Goal: Transaction & Acquisition: Purchase product/service

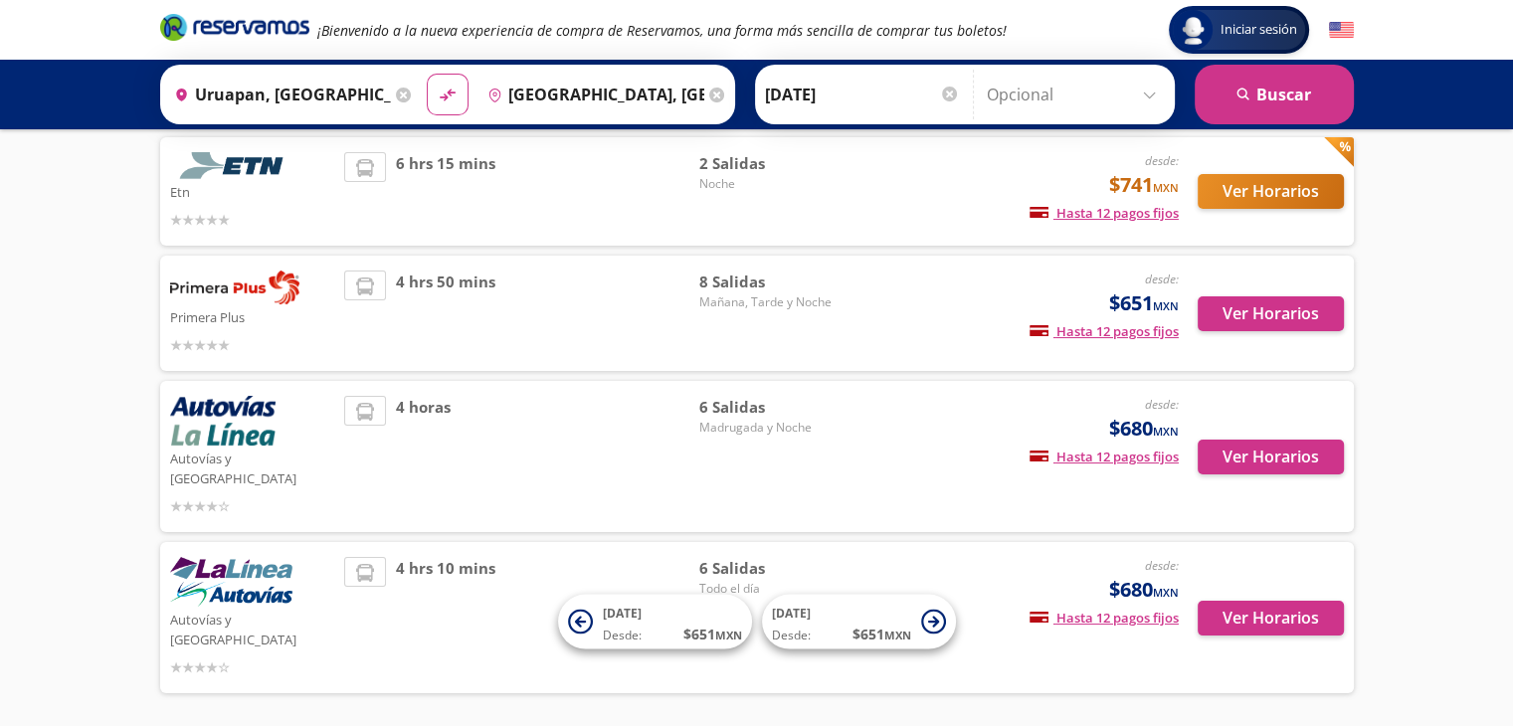
scroll to position [172, 0]
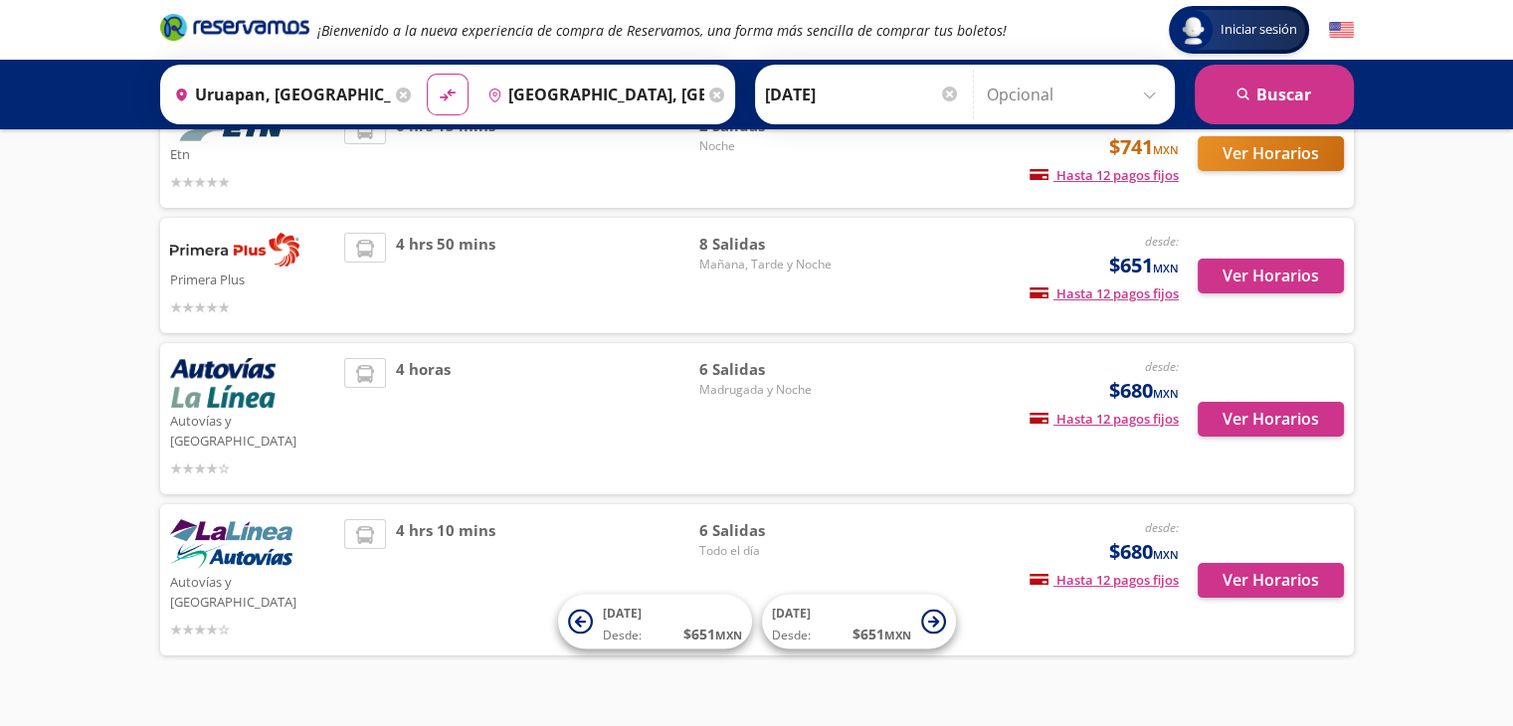
click at [597, 273] on div "4 hrs 50 mins" at bounding box center [521, 276] width 355 height 86
click at [1286, 271] on button "Ver Horarios" at bounding box center [1271, 276] width 146 height 35
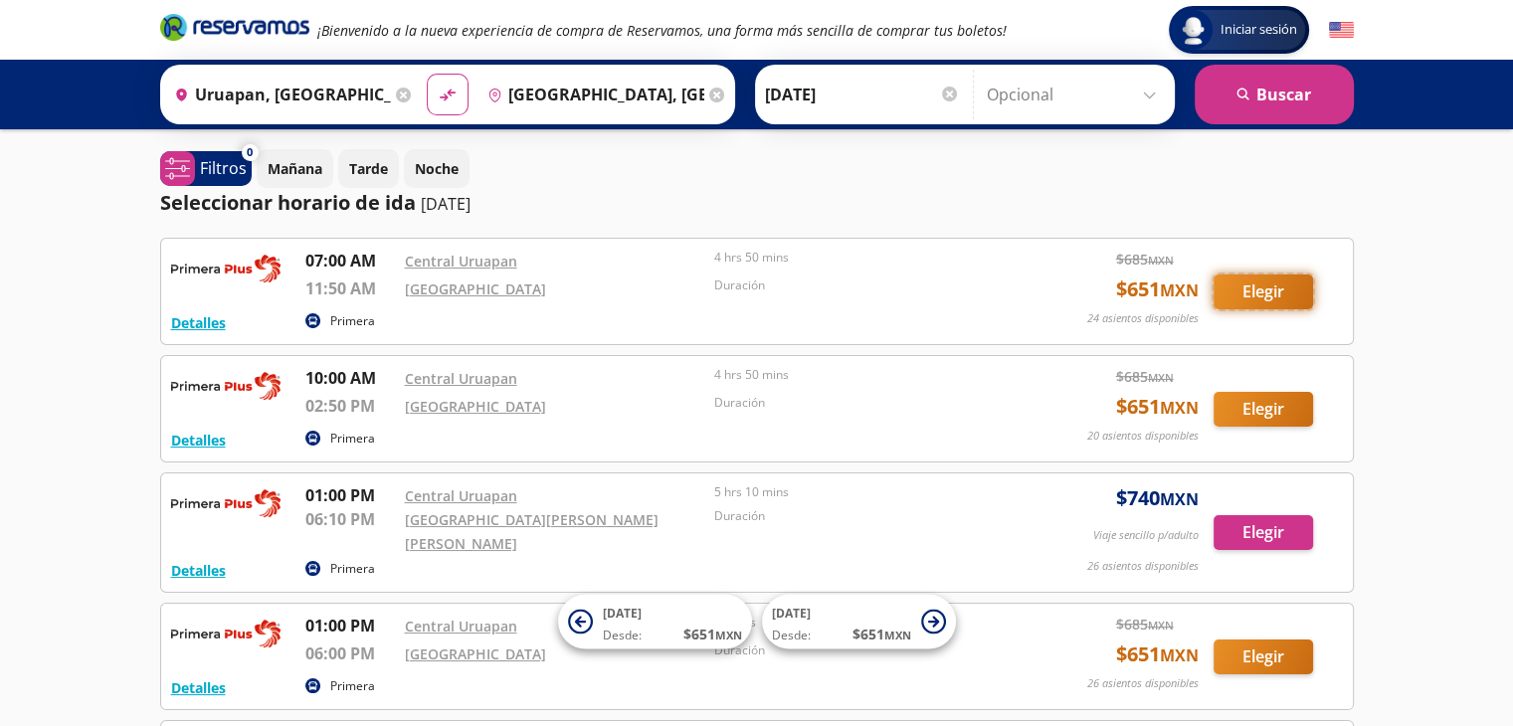
click at [1276, 299] on button "Elegir" at bounding box center [1264, 292] width 100 height 35
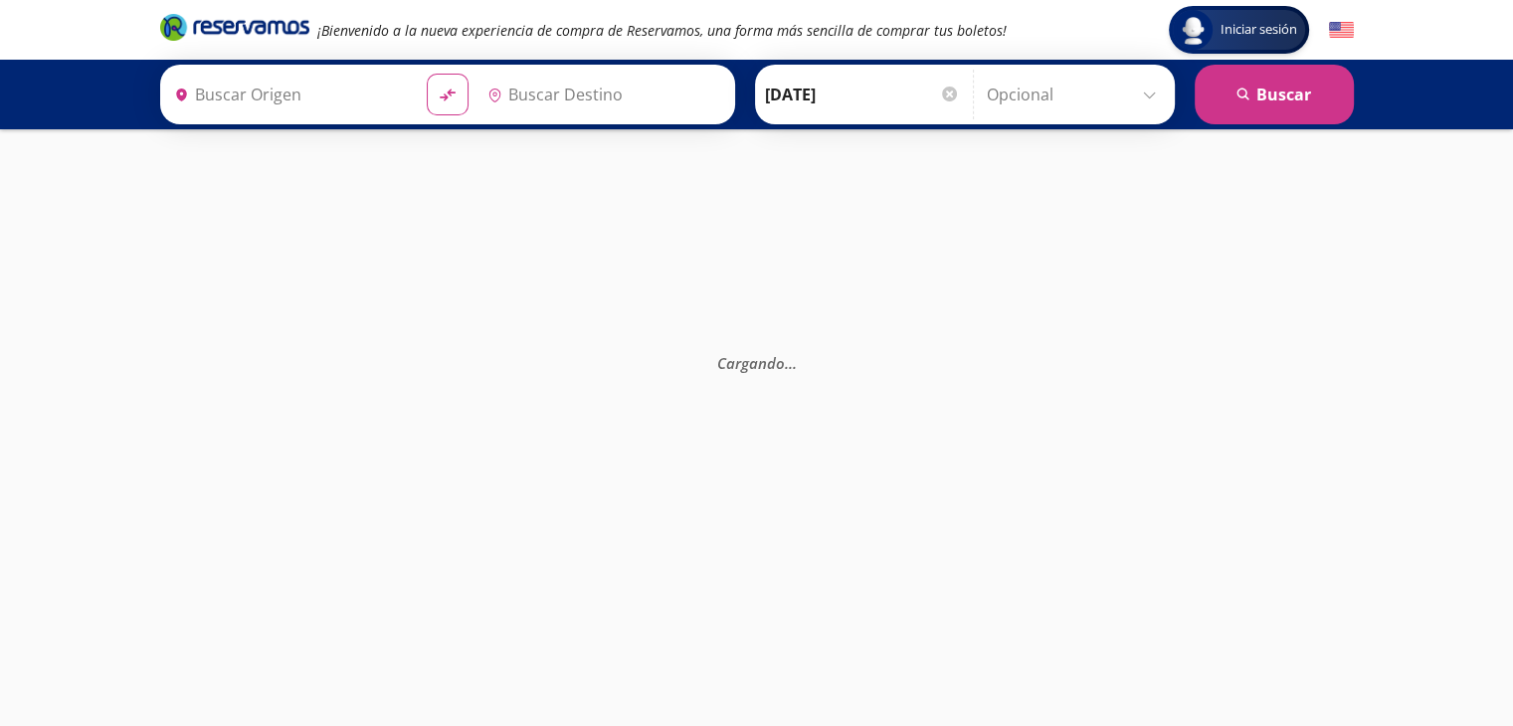
type input "[GEOGRAPHIC_DATA], [GEOGRAPHIC_DATA]"
type input "Uruapan, [GEOGRAPHIC_DATA]"
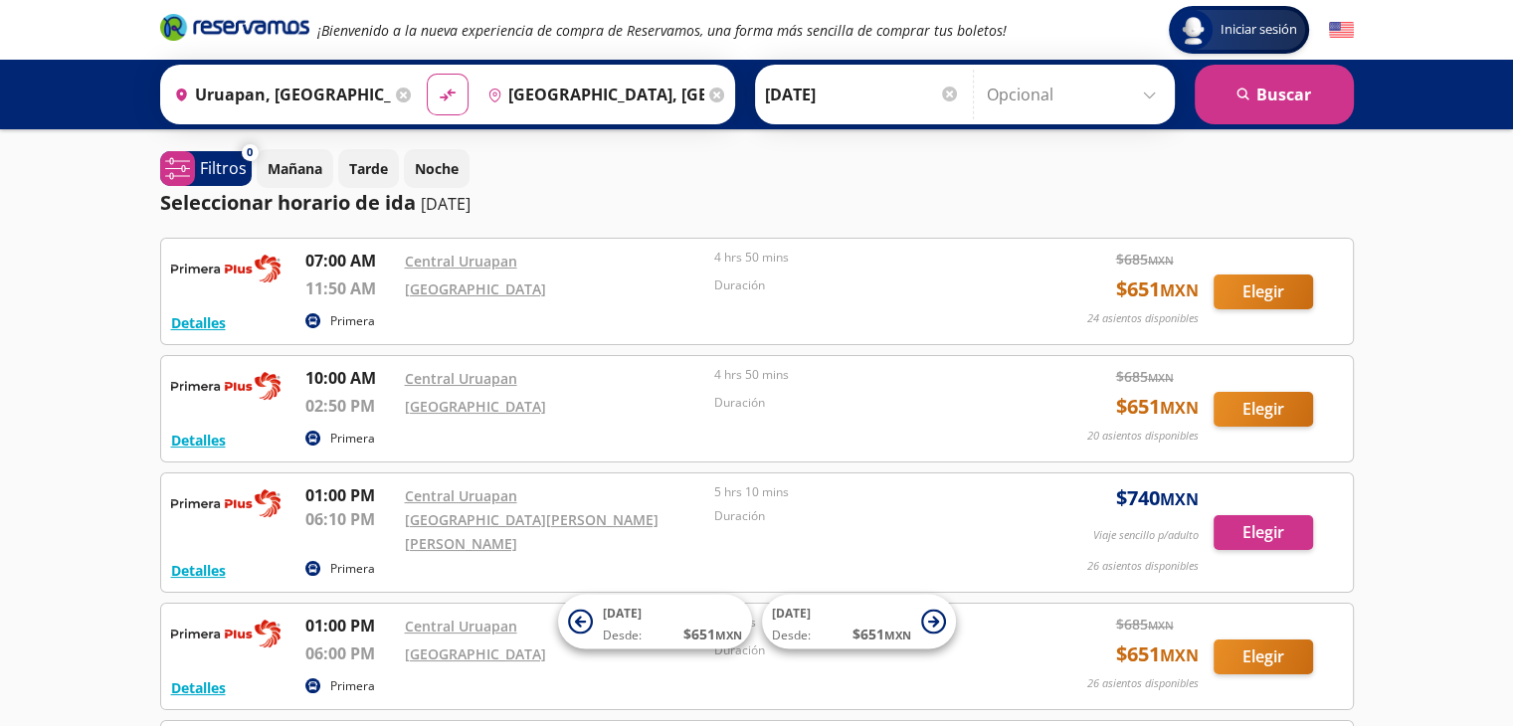
scroll to position [172, 0]
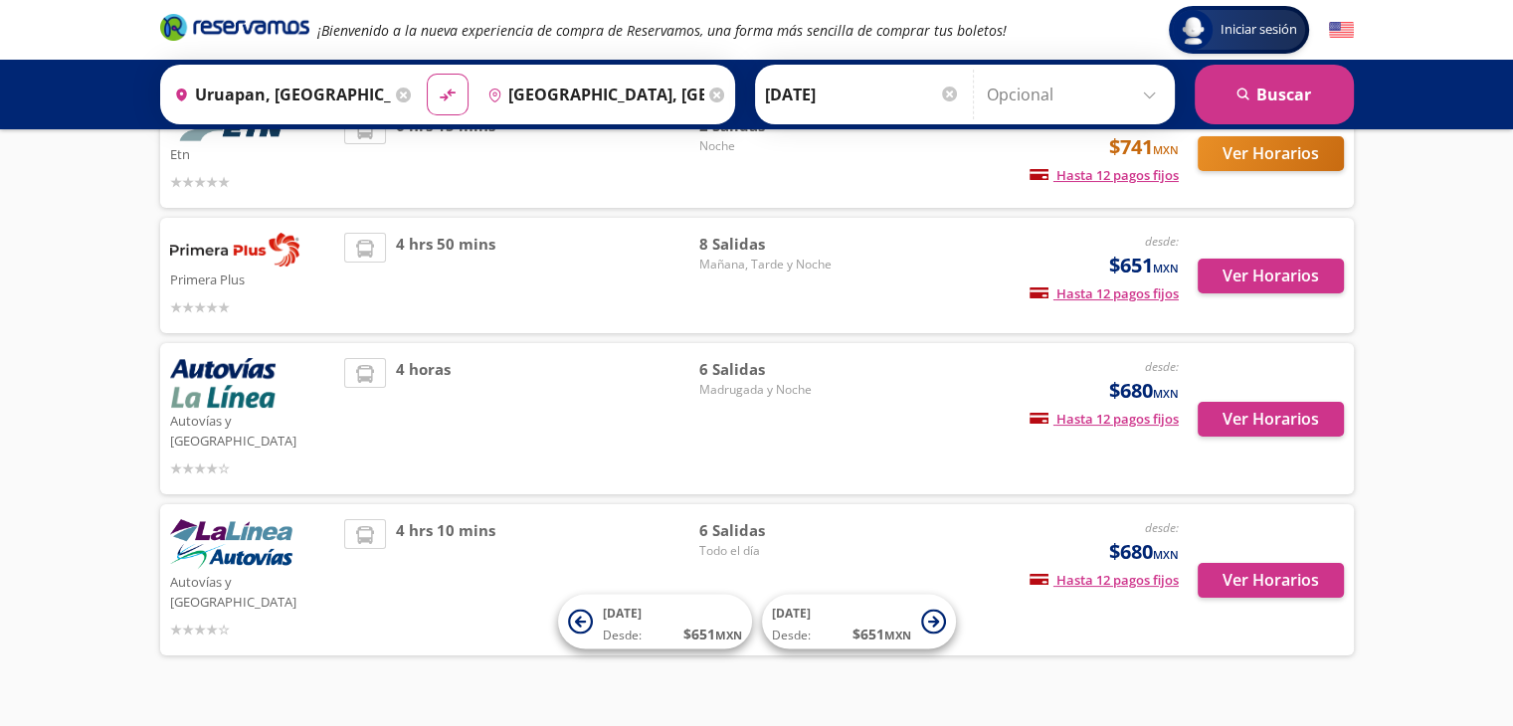
click at [768, 398] on div "6 [PERSON_NAME] y Noche" at bounding box center [769, 418] width 139 height 121
click at [1278, 403] on button "Ver Horarios" at bounding box center [1271, 419] width 146 height 35
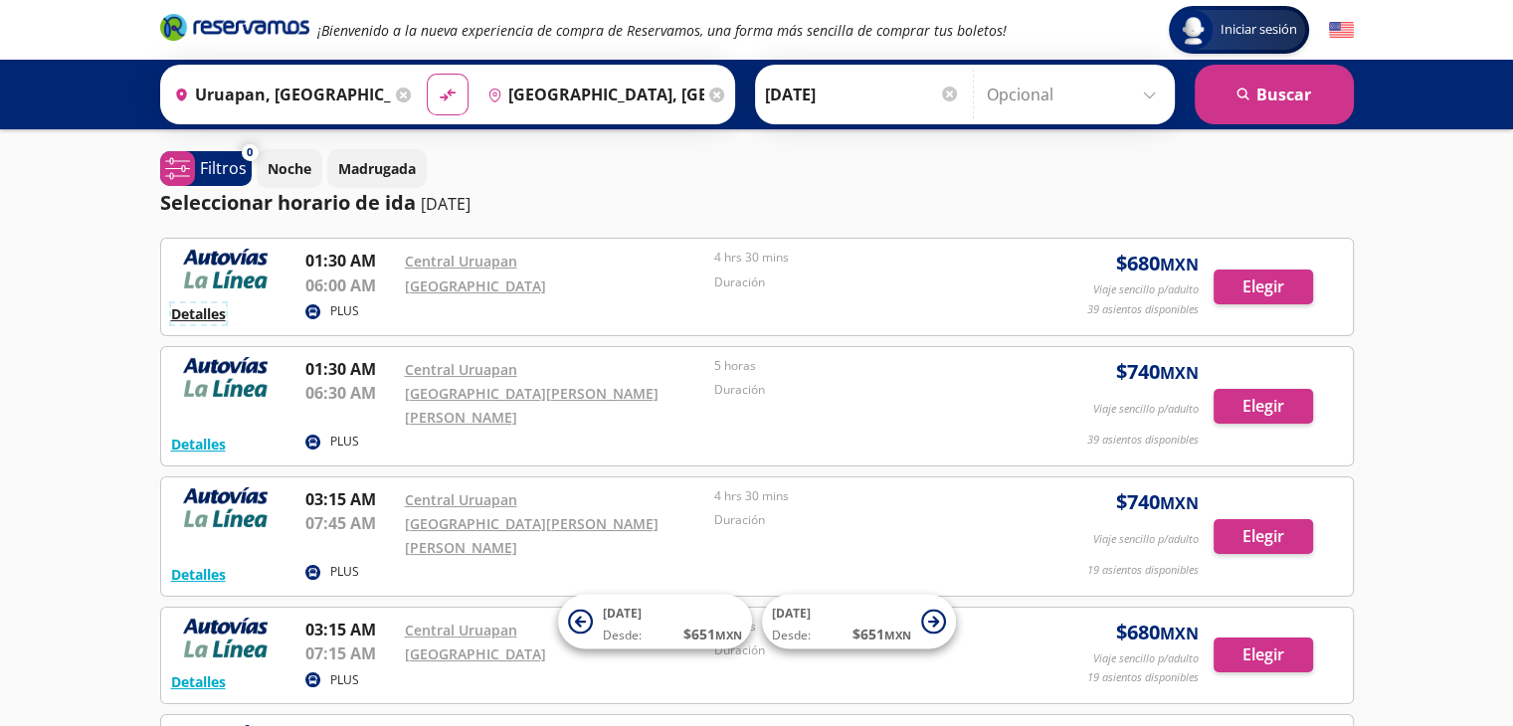
click at [196, 319] on button "Detalles" at bounding box center [198, 313] width 55 height 21
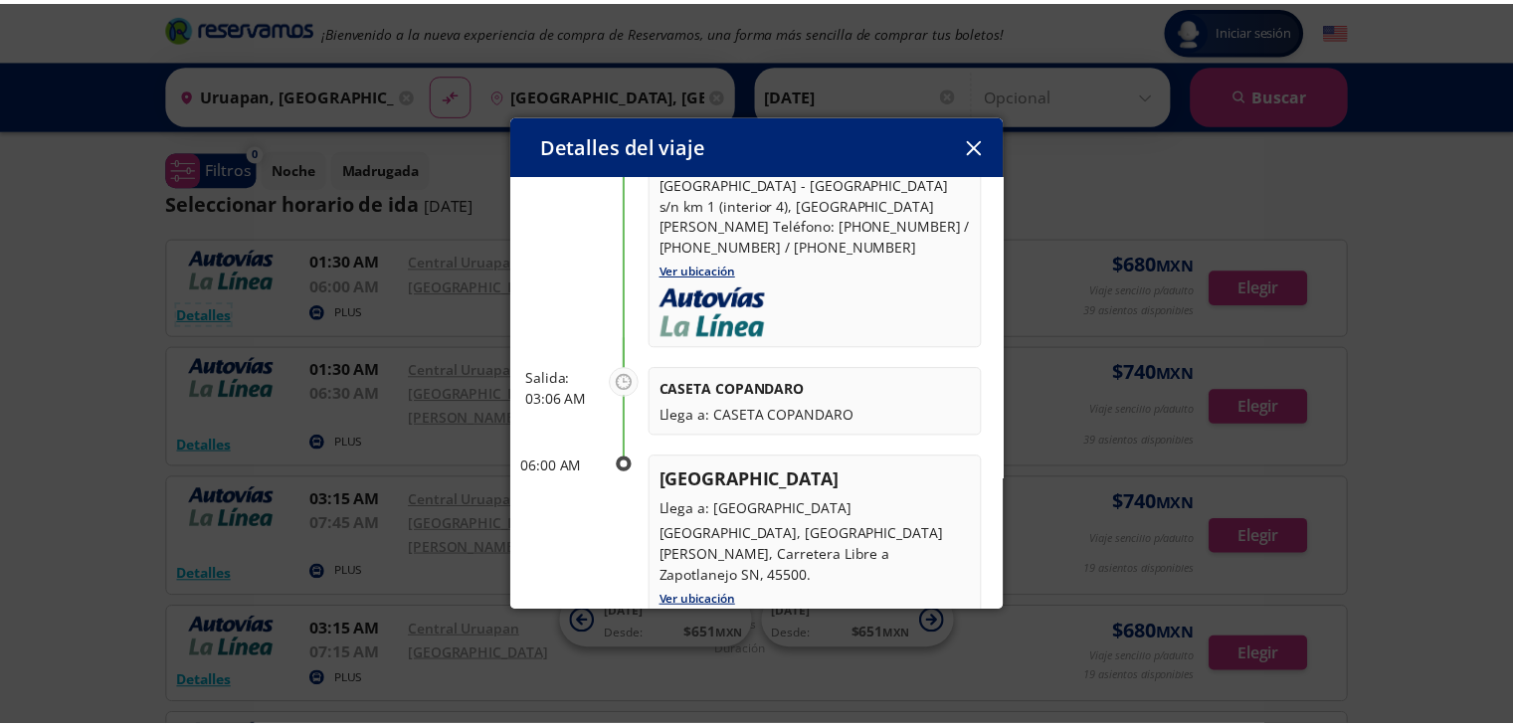
scroll to position [100, 0]
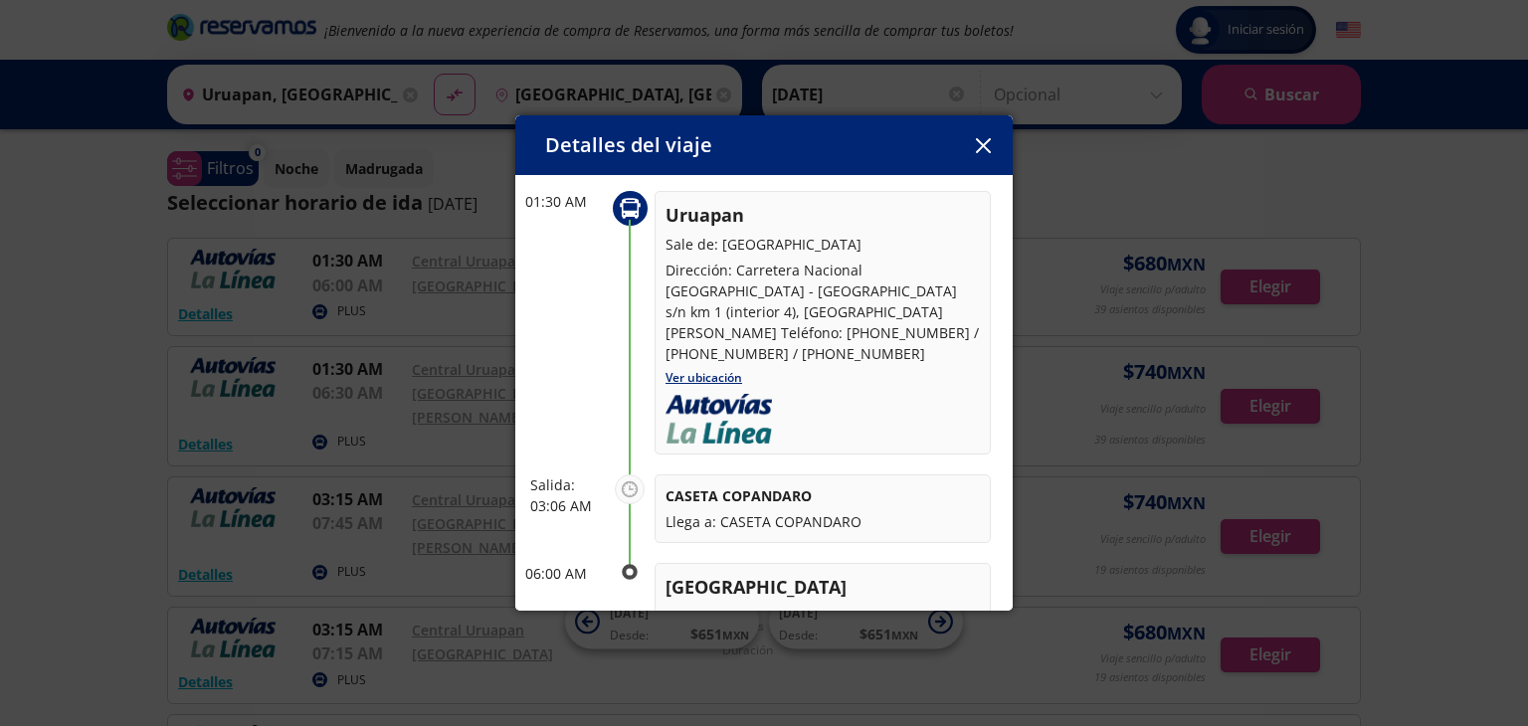
click at [987, 146] on icon "button" at bounding box center [983, 145] width 15 height 15
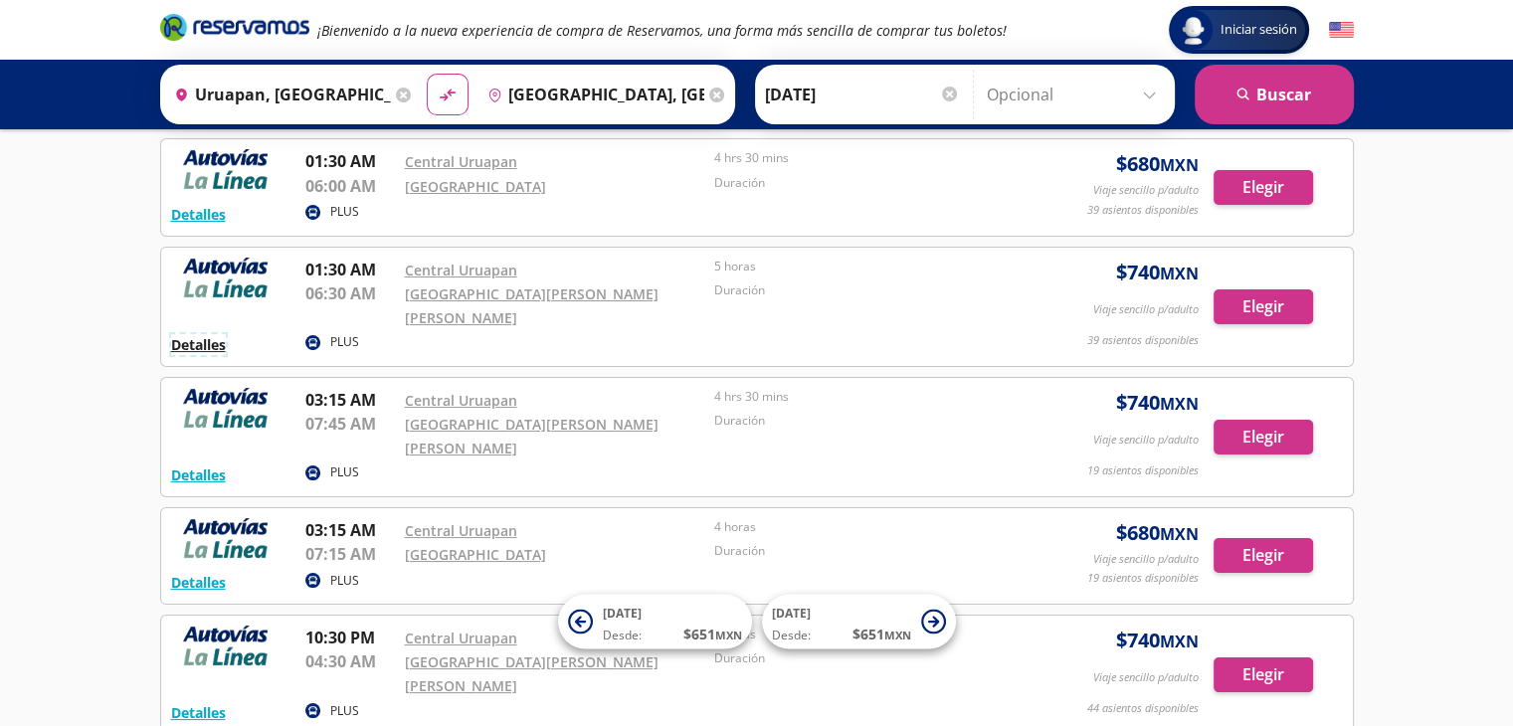
click at [196, 334] on button "Detalles" at bounding box center [198, 344] width 55 height 21
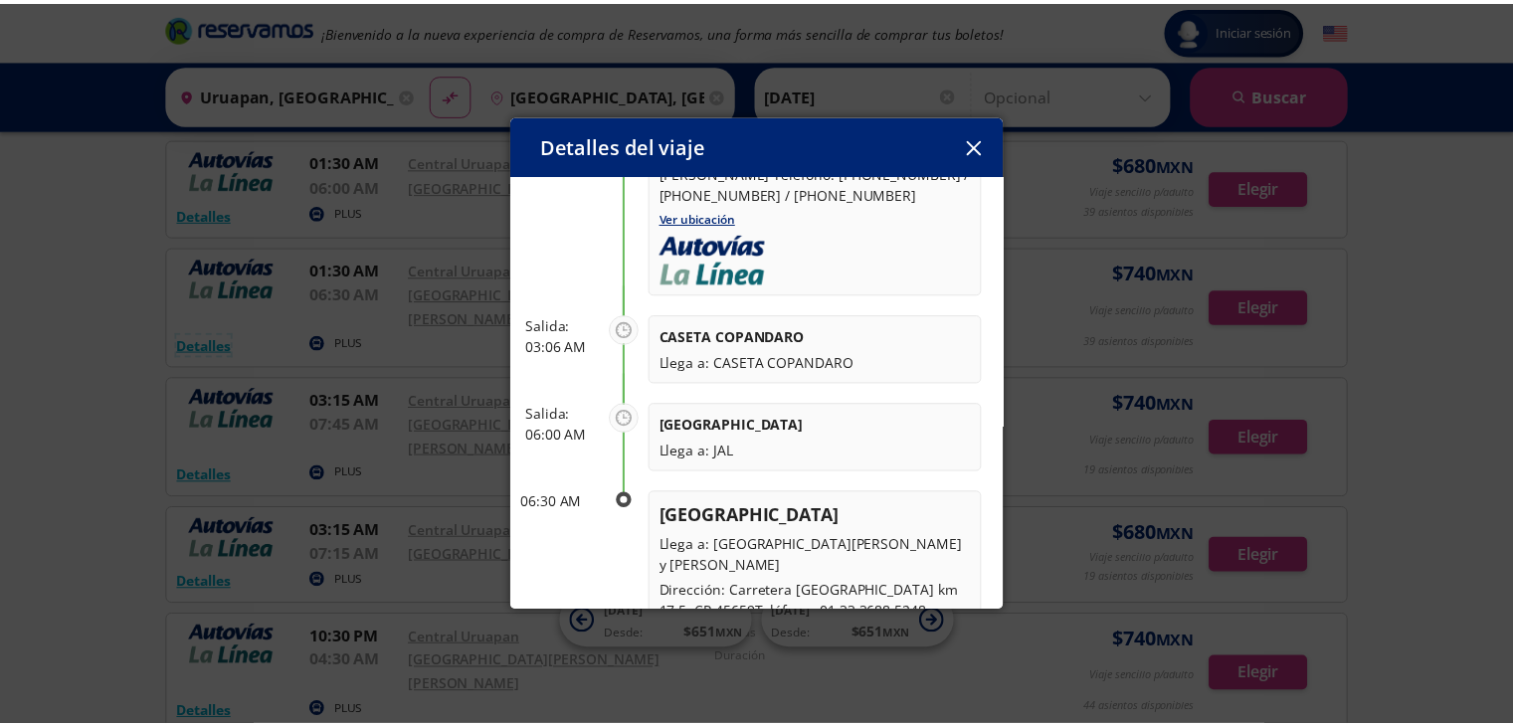
scroll to position [299, 0]
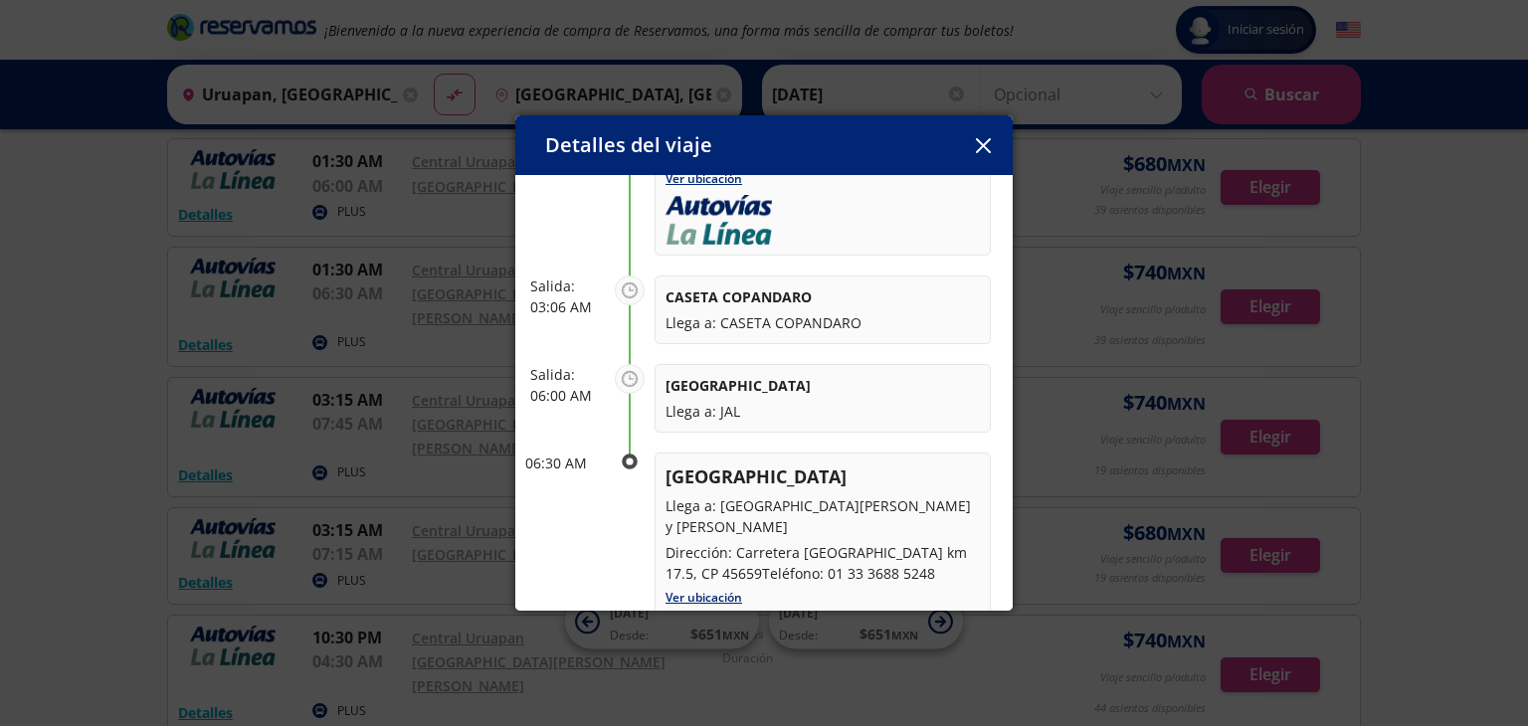
click at [980, 141] on icon "button" at bounding box center [983, 145] width 15 height 15
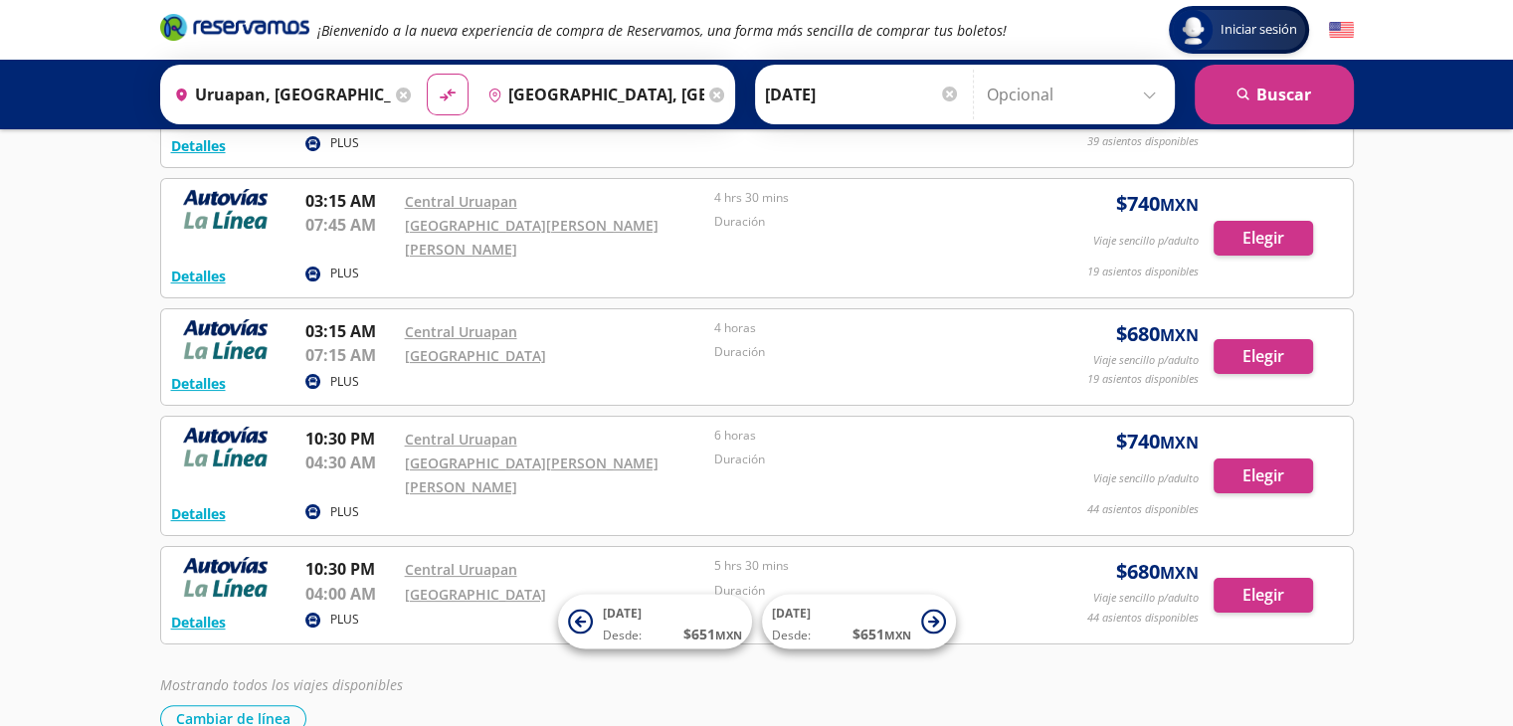
scroll to position [0, 0]
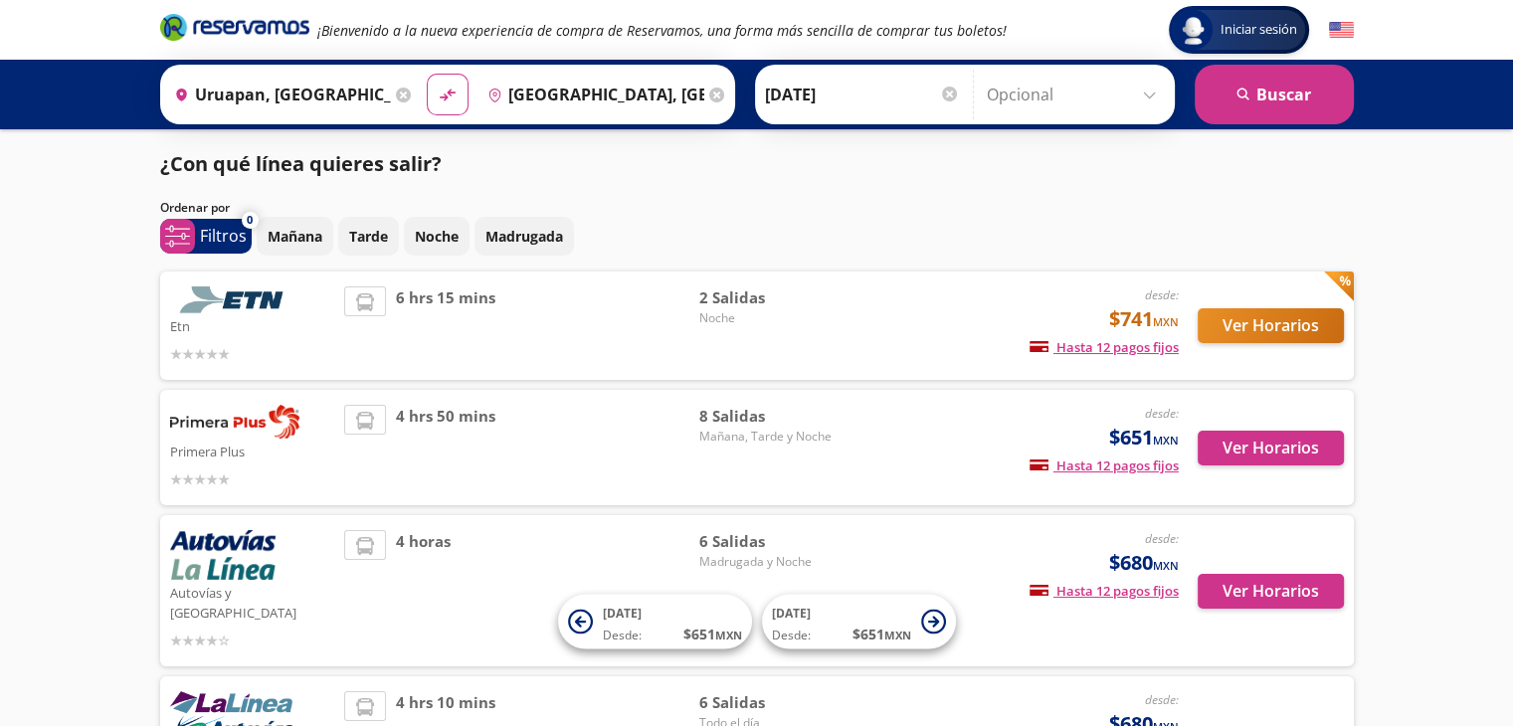
scroll to position [172, 0]
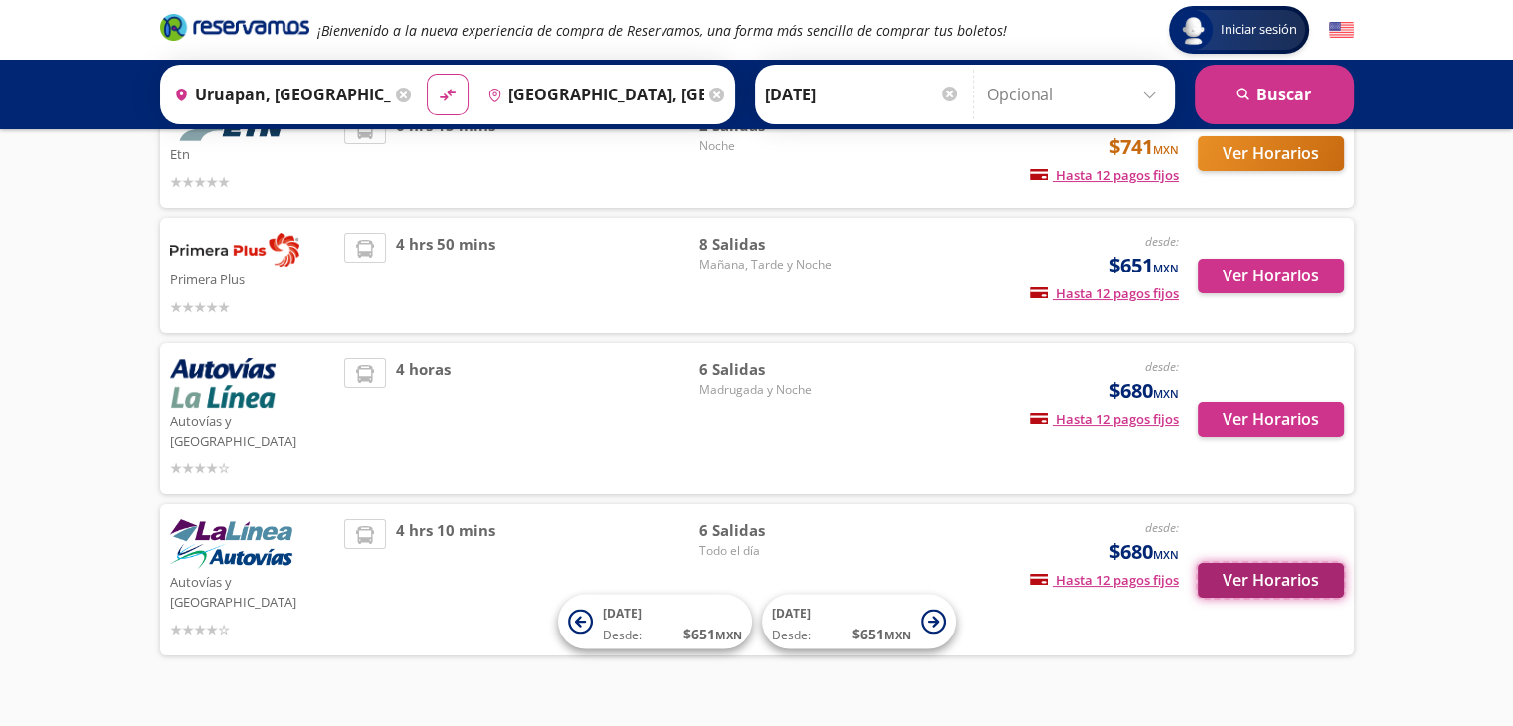
click at [1312, 563] on button "Ver Horarios" at bounding box center [1271, 580] width 146 height 35
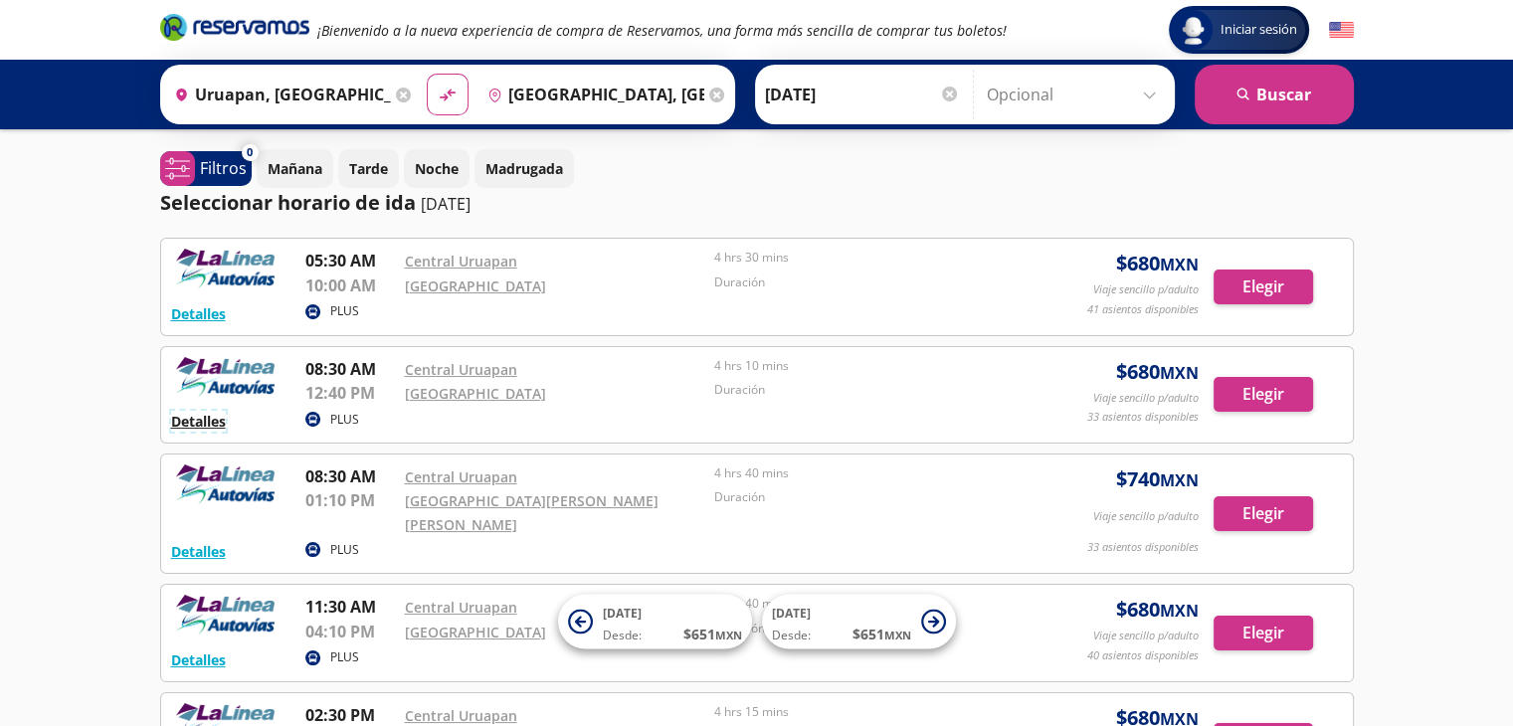
click at [179, 423] on button "Detalles" at bounding box center [198, 421] width 55 height 21
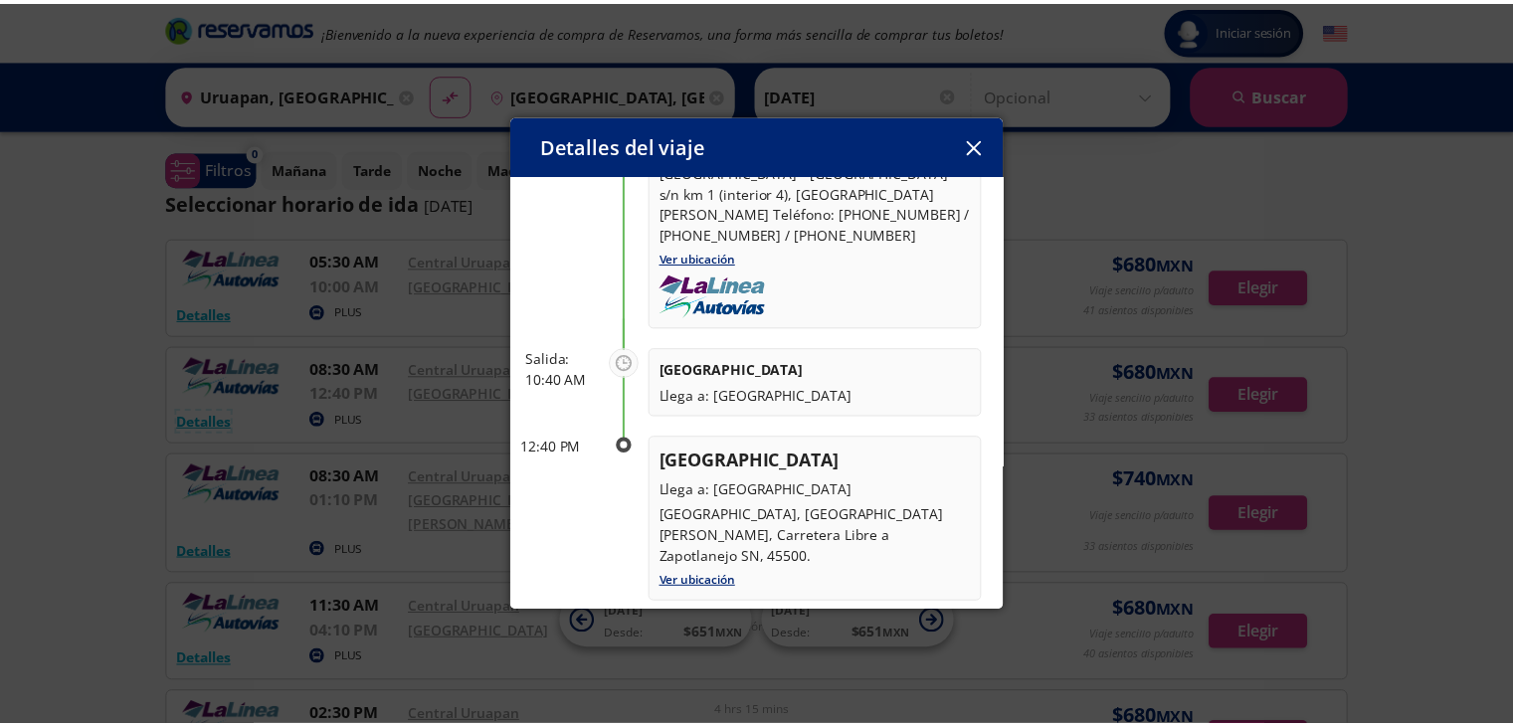
scroll to position [230, 0]
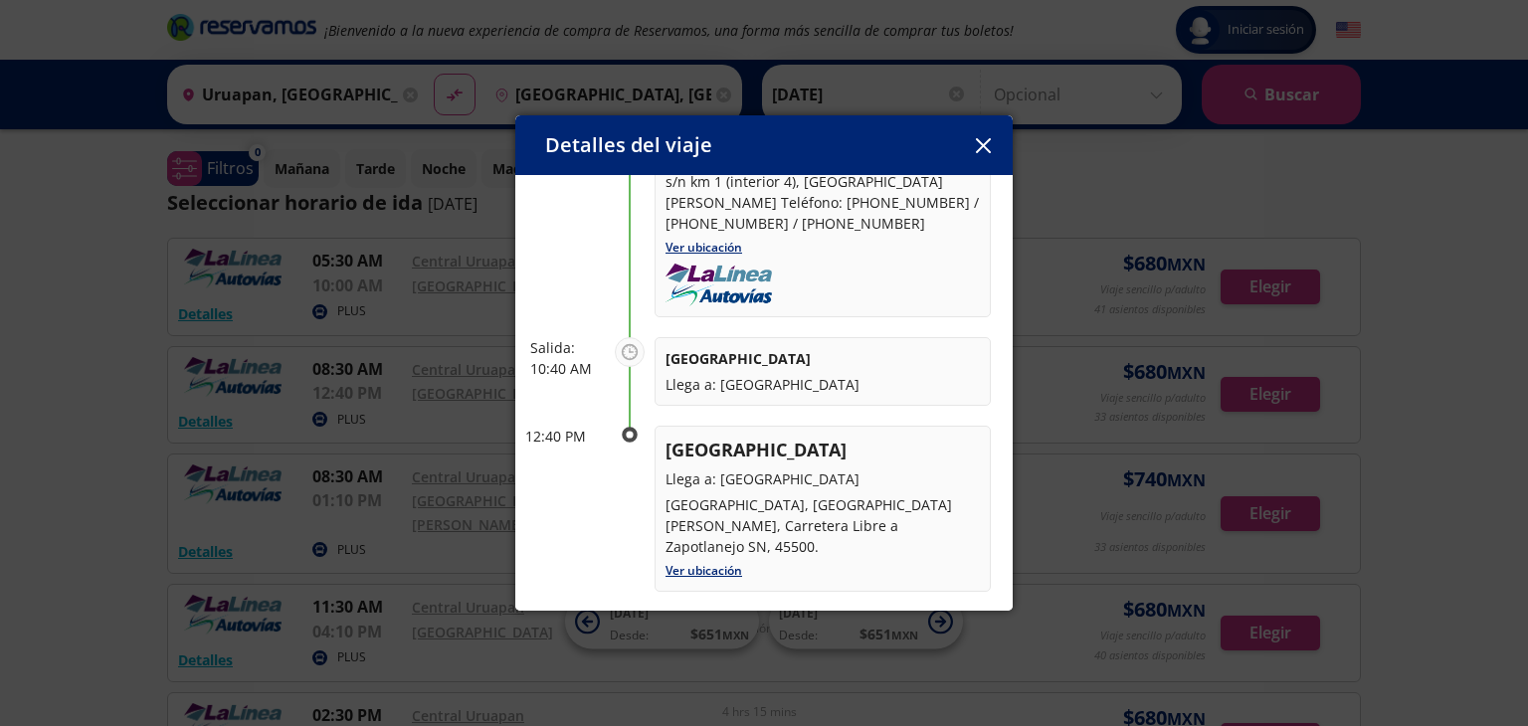
click at [985, 154] on button "button" at bounding box center [983, 145] width 30 height 30
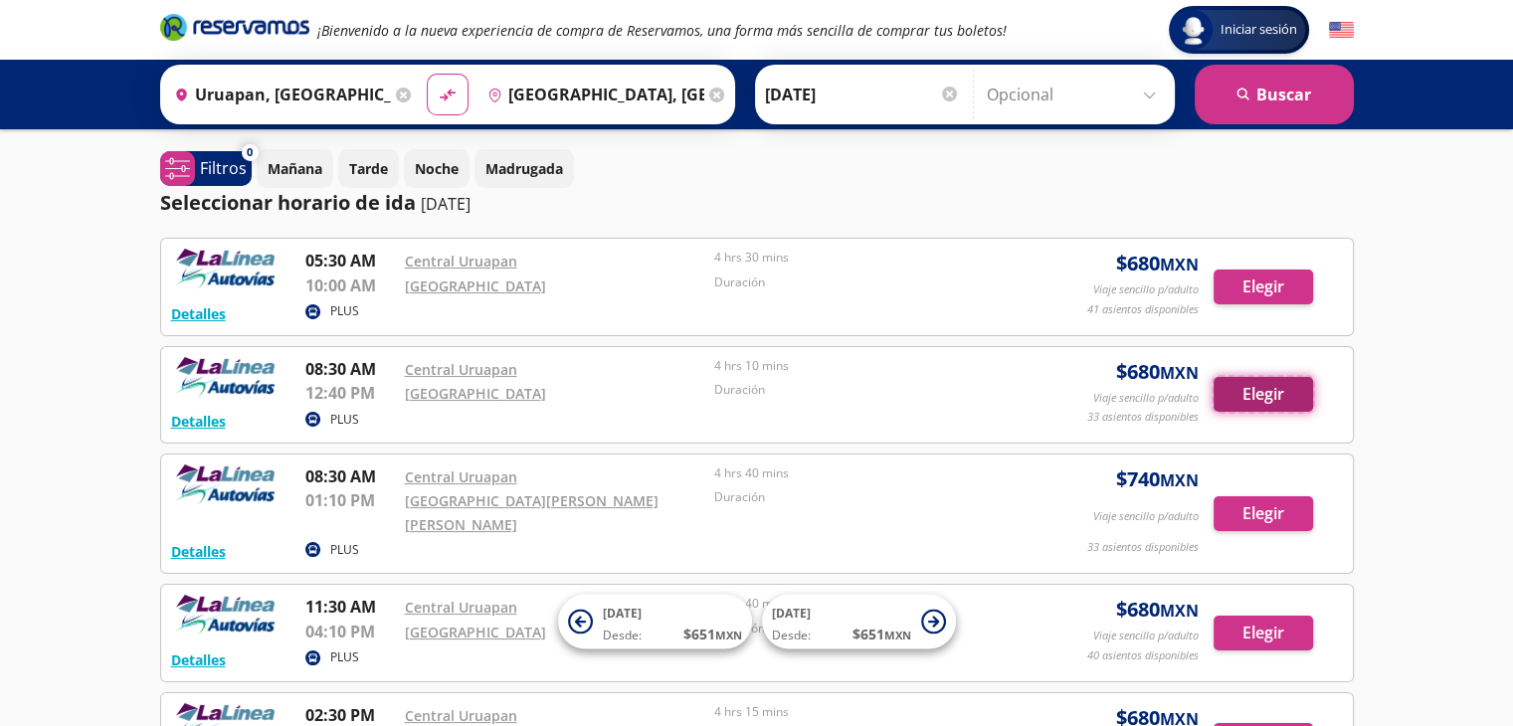
click at [1246, 400] on button "Elegir" at bounding box center [1264, 394] width 100 height 35
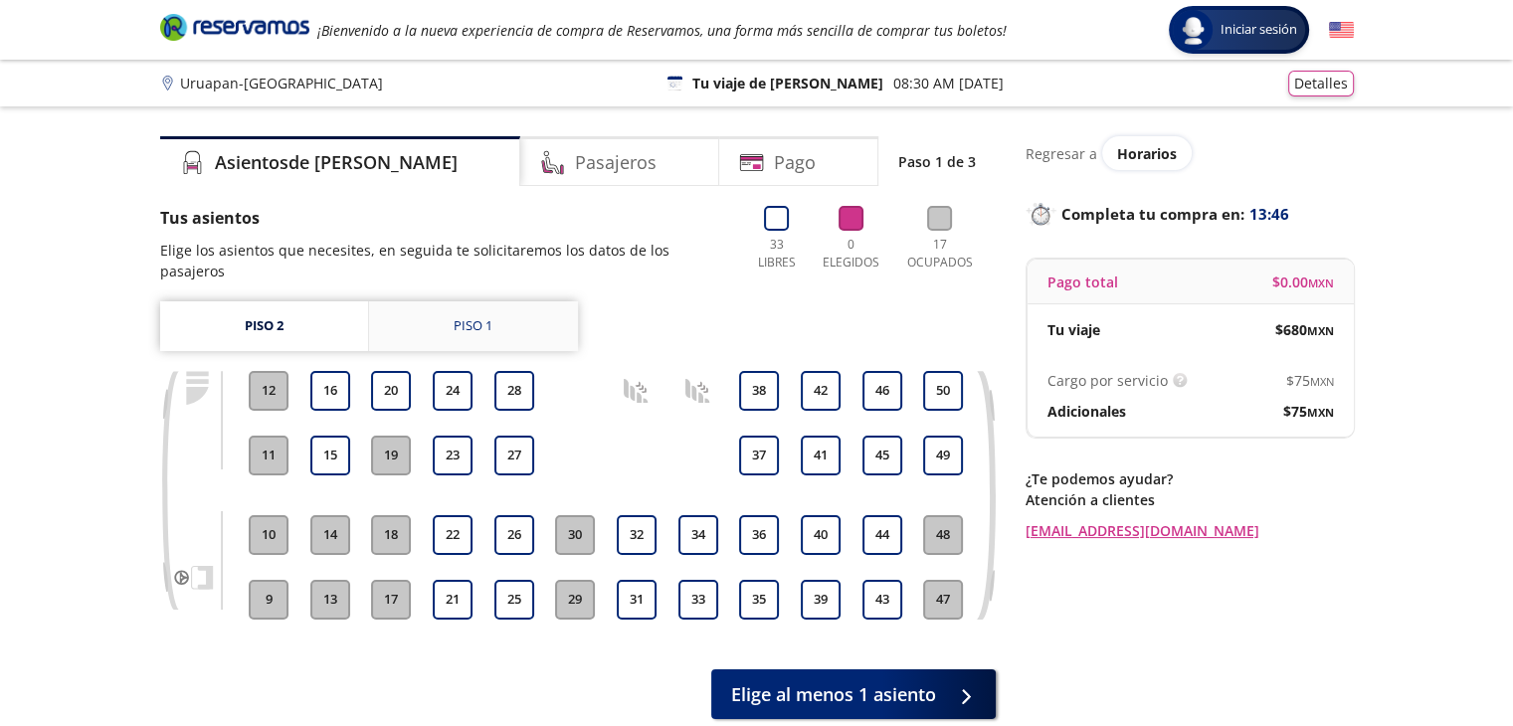
click at [446, 304] on link "Piso 1" at bounding box center [473, 327] width 209 height 50
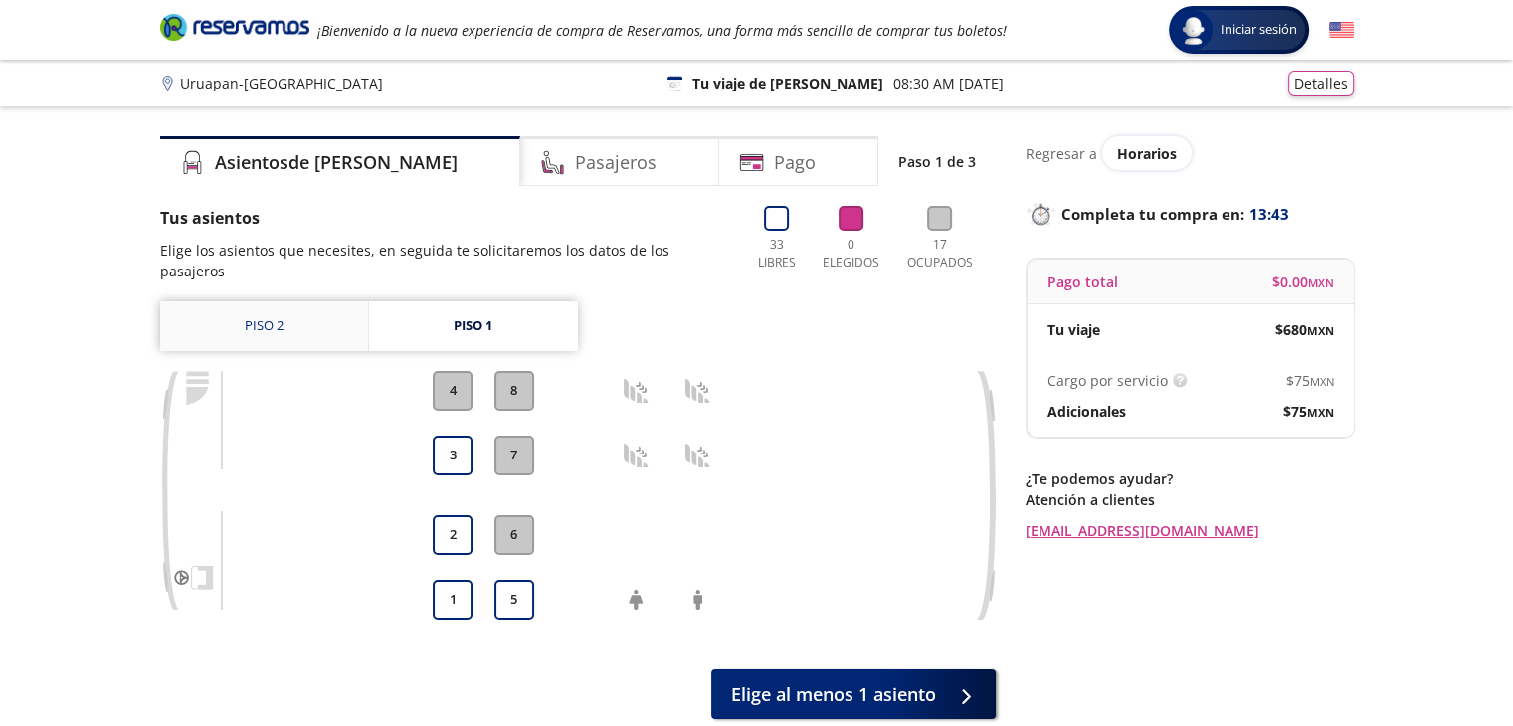
click at [293, 305] on link "Piso 2" at bounding box center [264, 327] width 208 height 50
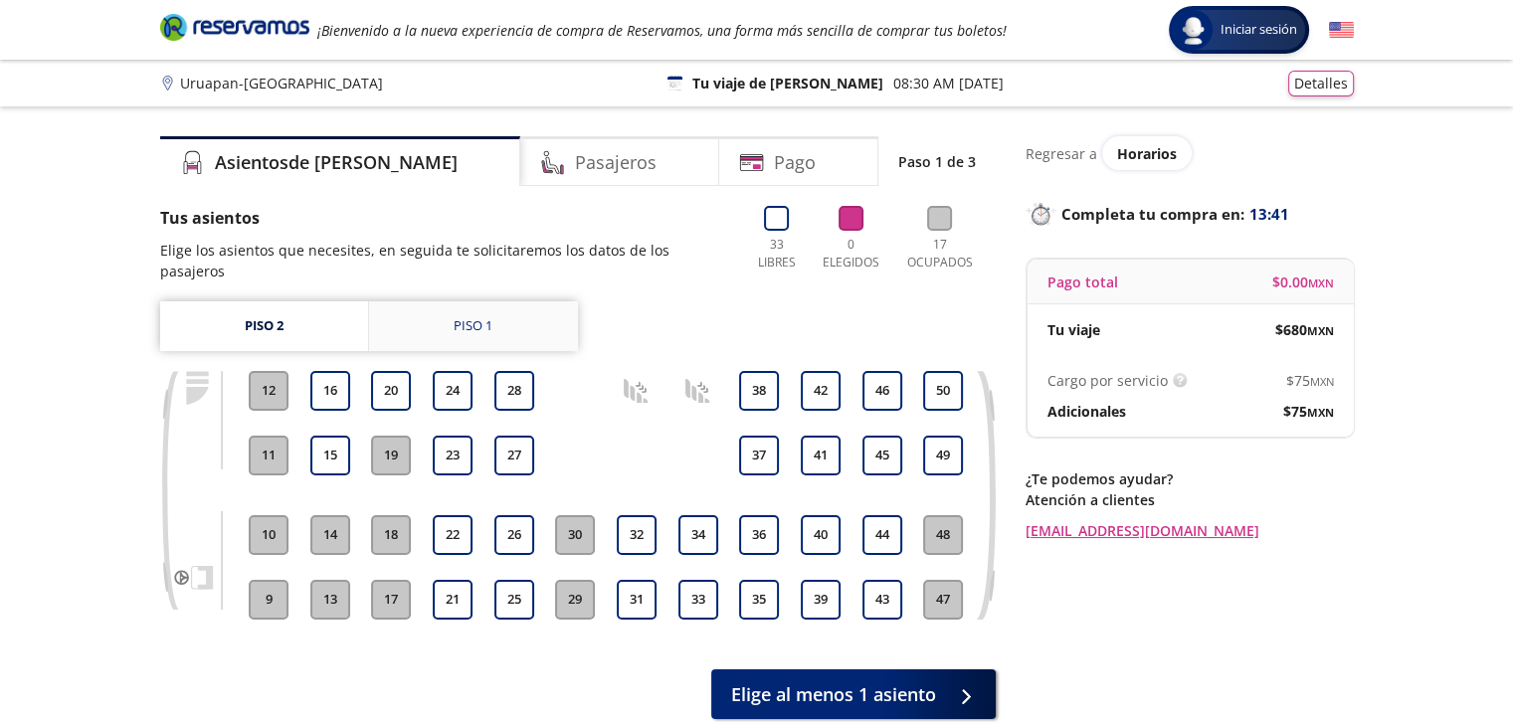
click at [464, 315] on link "Piso 1" at bounding box center [473, 327] width 209 height 50
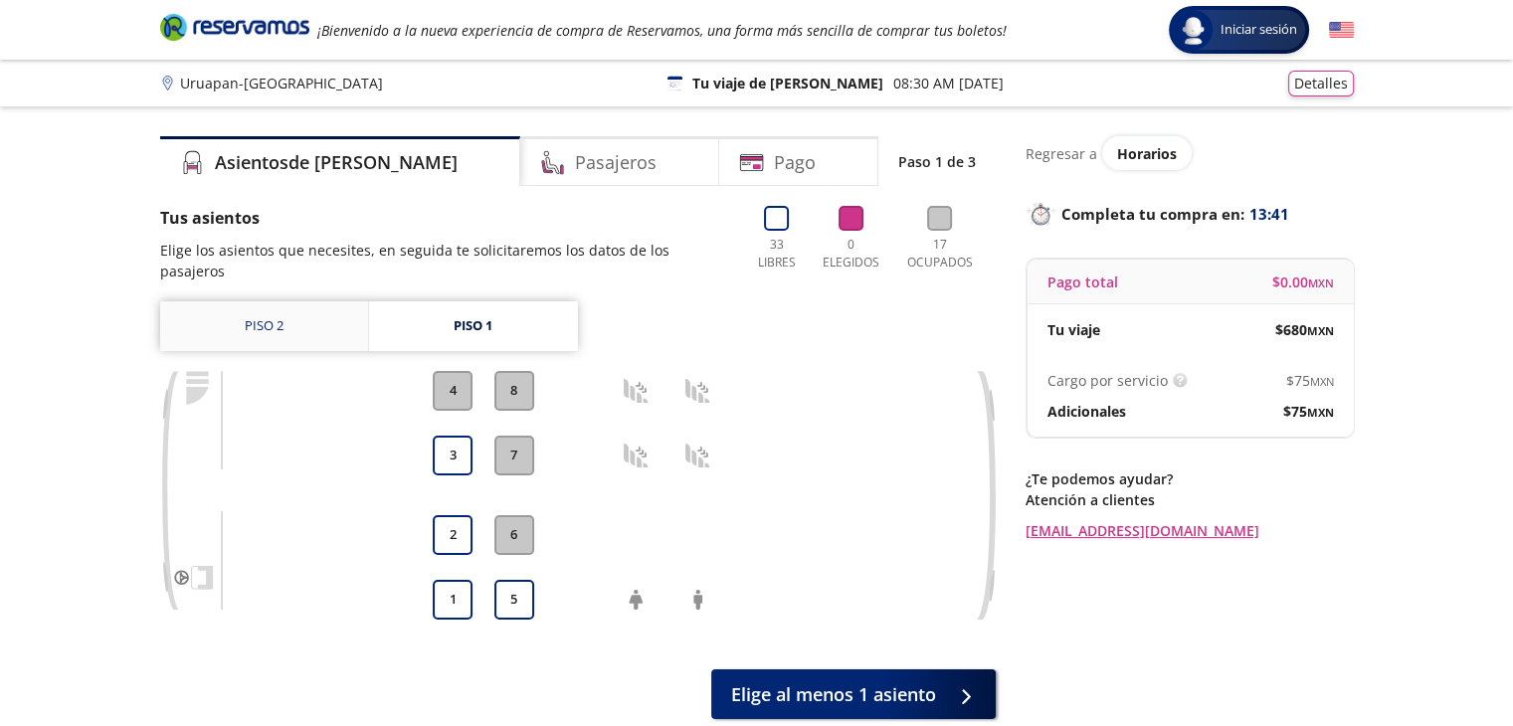
click at [319, 303] on link "Piso 2" at bounding box center [264, 327] width 208 height 50
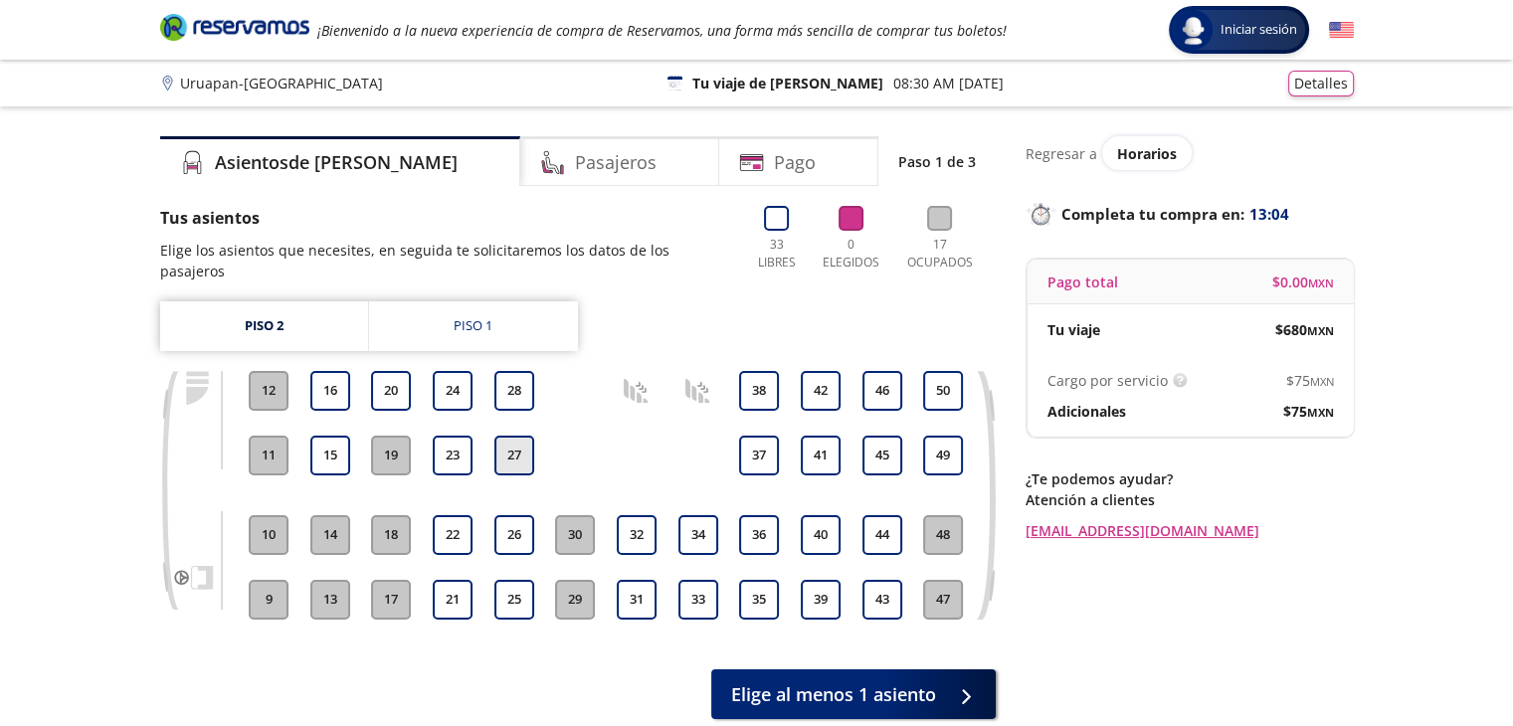
click at [507, 436] on button "27" at bounding box center [515, 456] width 40 height 40
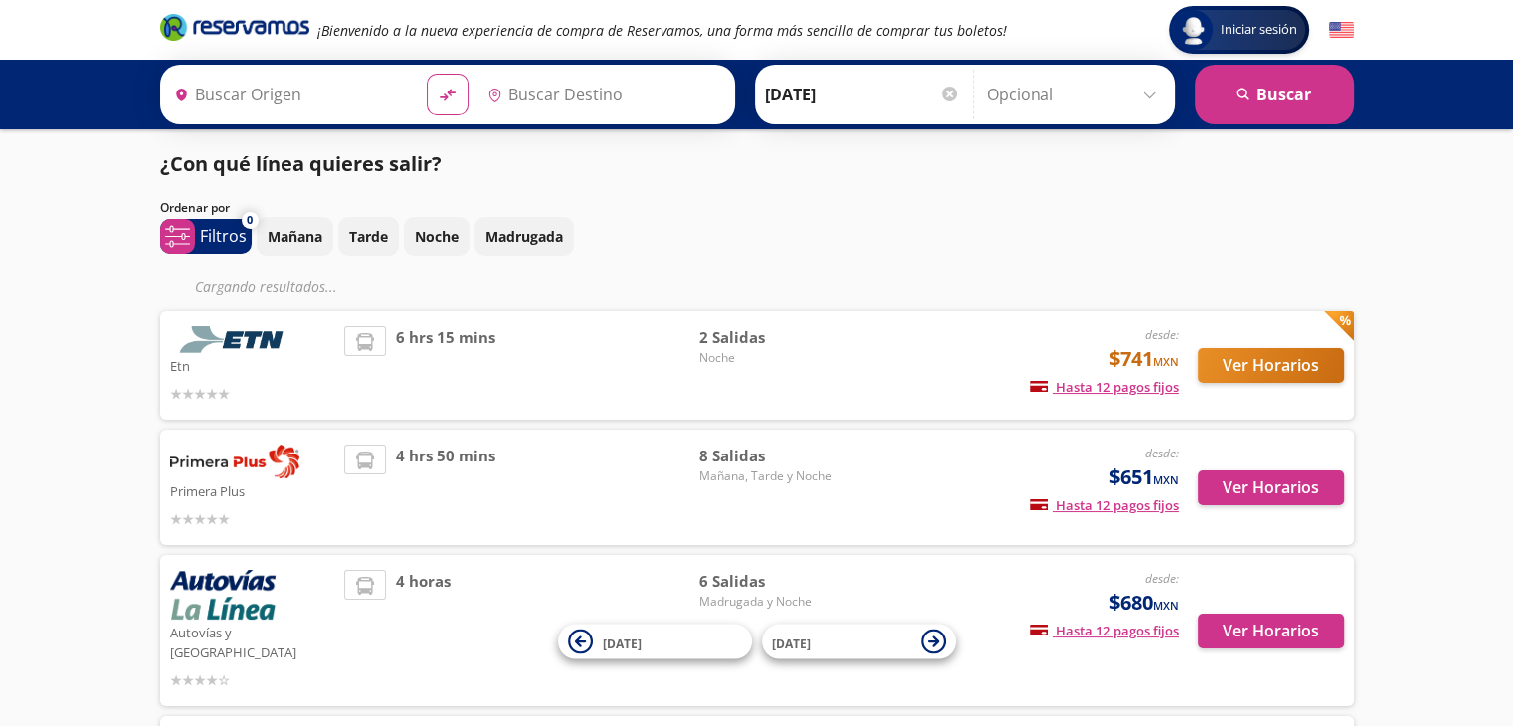
type input "Uruapan, [GEOGRAPHIC_DATA]"
type input "[GEOGRAPHIC_DATA], [GEOGRAPHIC_DATA]"
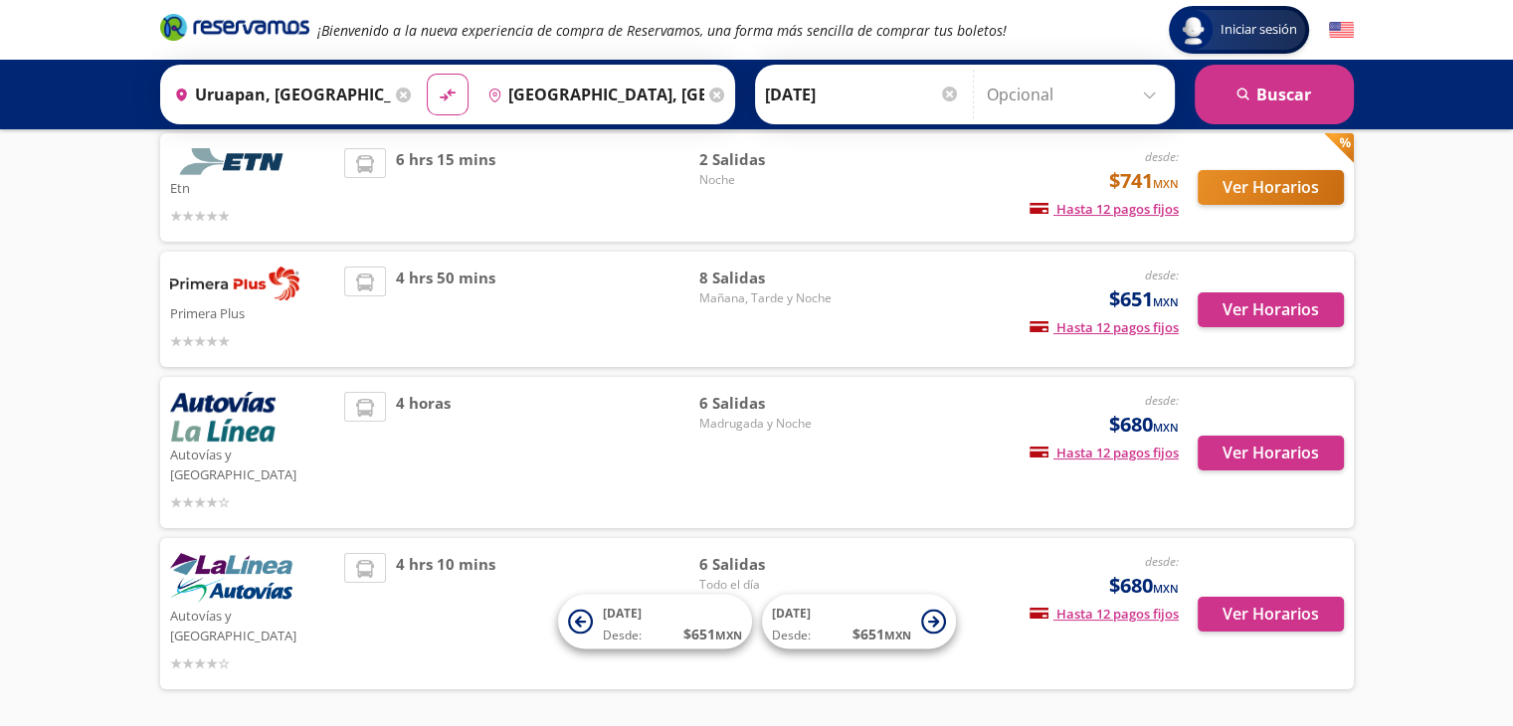
scroll to position [172, 0]
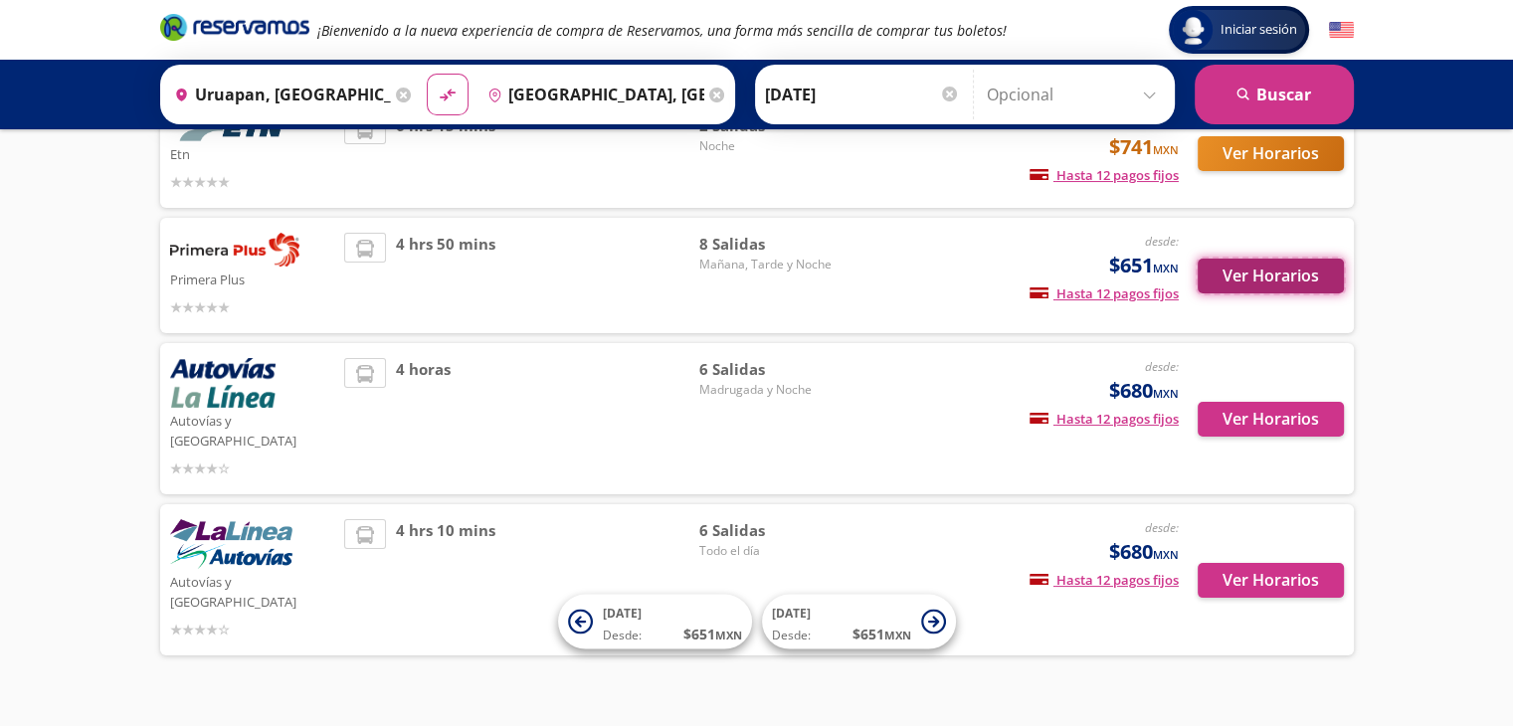
click at [1258, 284] on button "Ver Horarios" at bounding box center [1271, 276] width 146 height 35
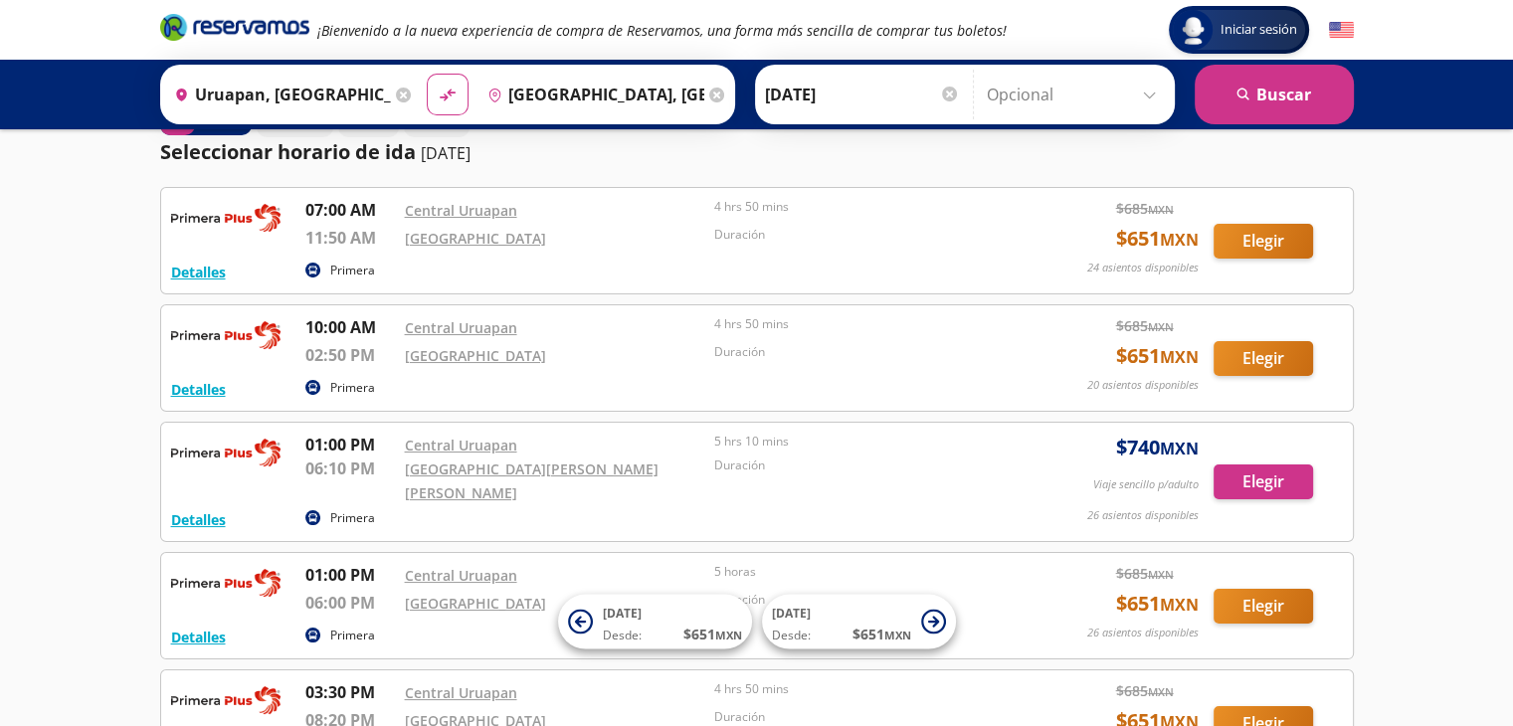
scroll to position [100, 0]
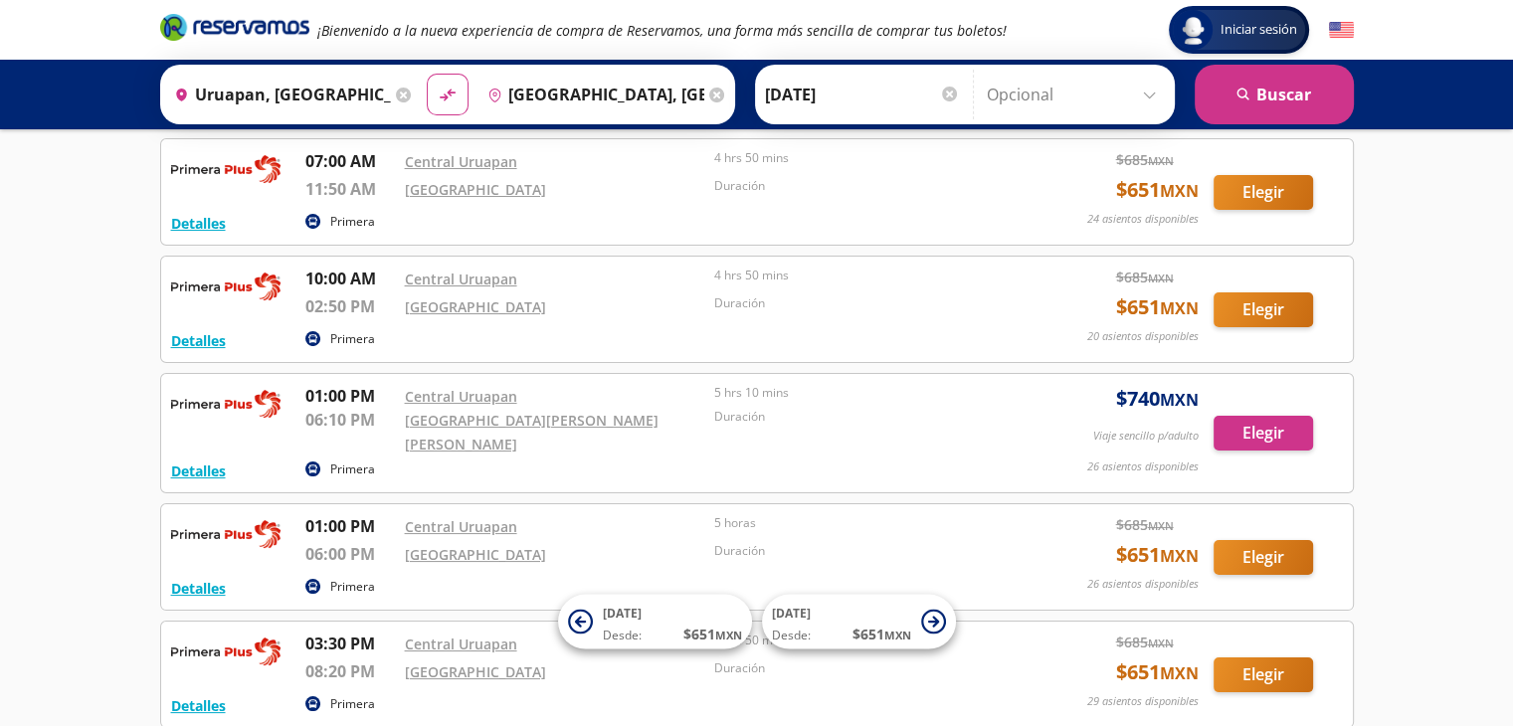
scroll to position [172, 0]
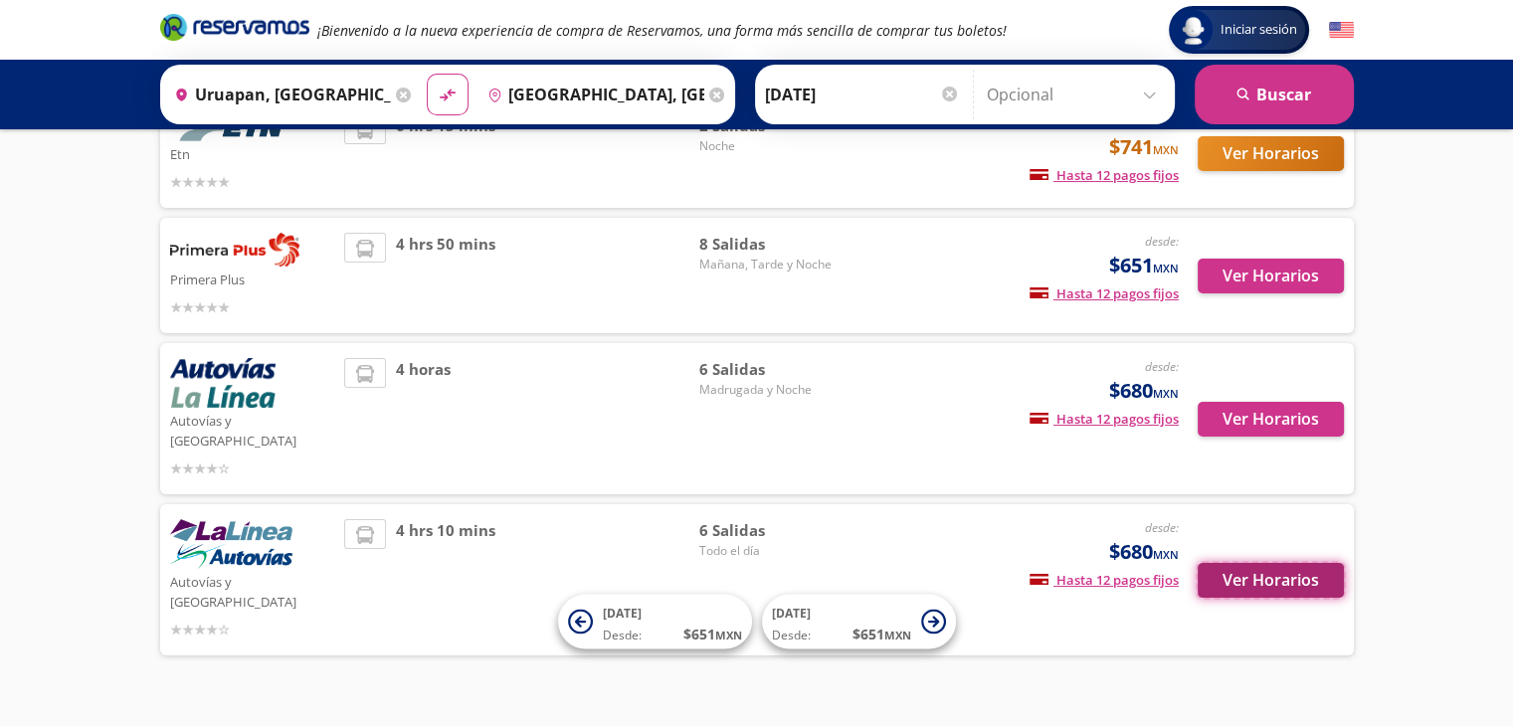
click at [1274, 563] on button "Ver Horarios" at bounding box center [1271, 580] width 146 height 35
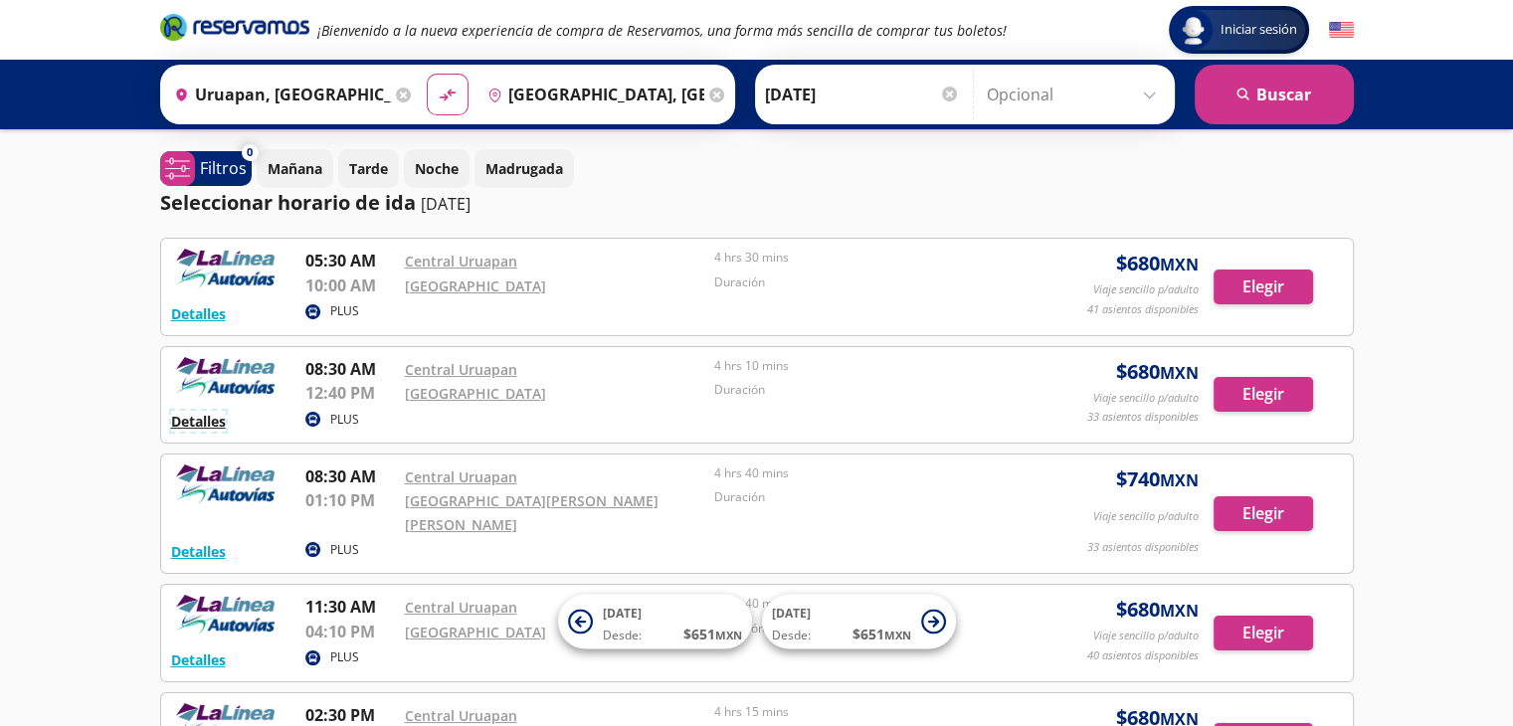
click at [181, 419] on button "Detalles" at bounding box center [198, 421] width 55 height 21
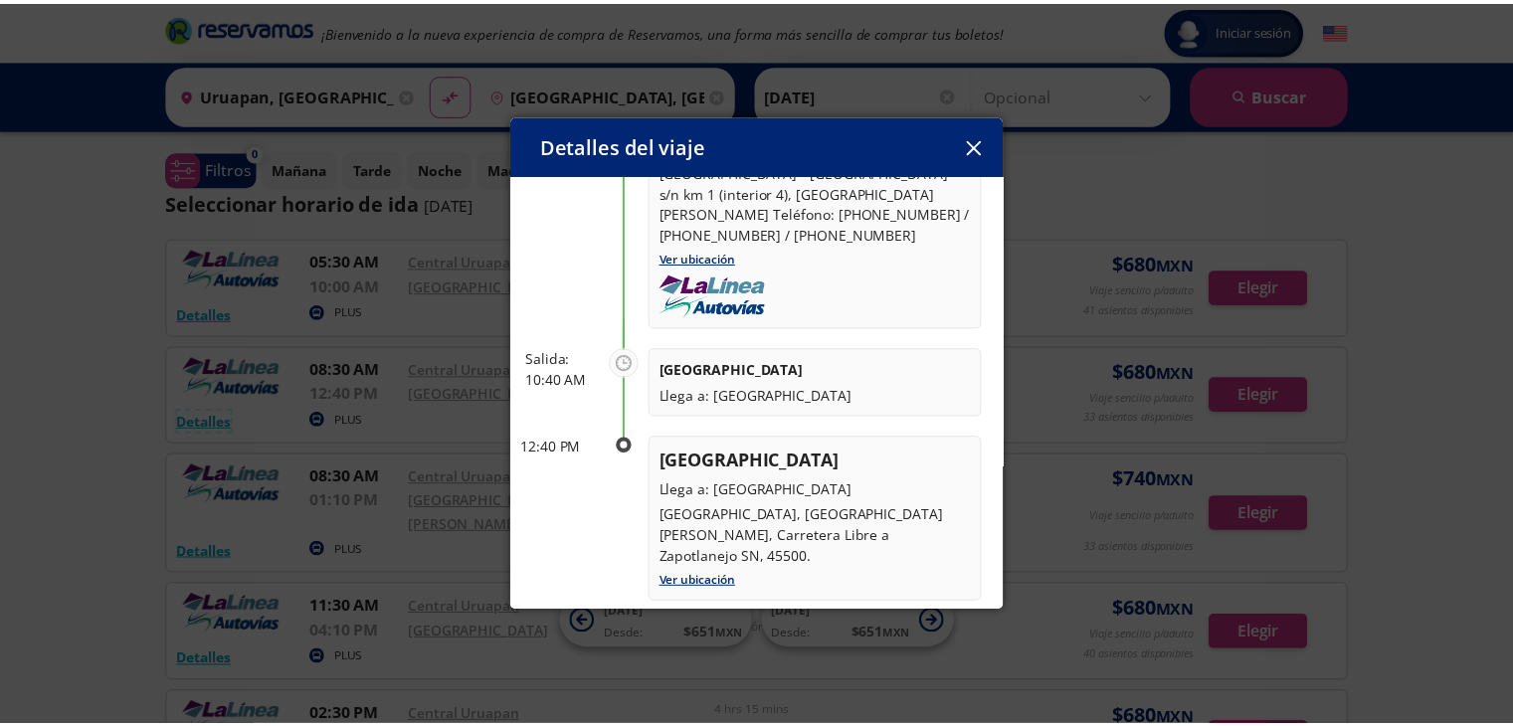
scroll to position [230, 0]
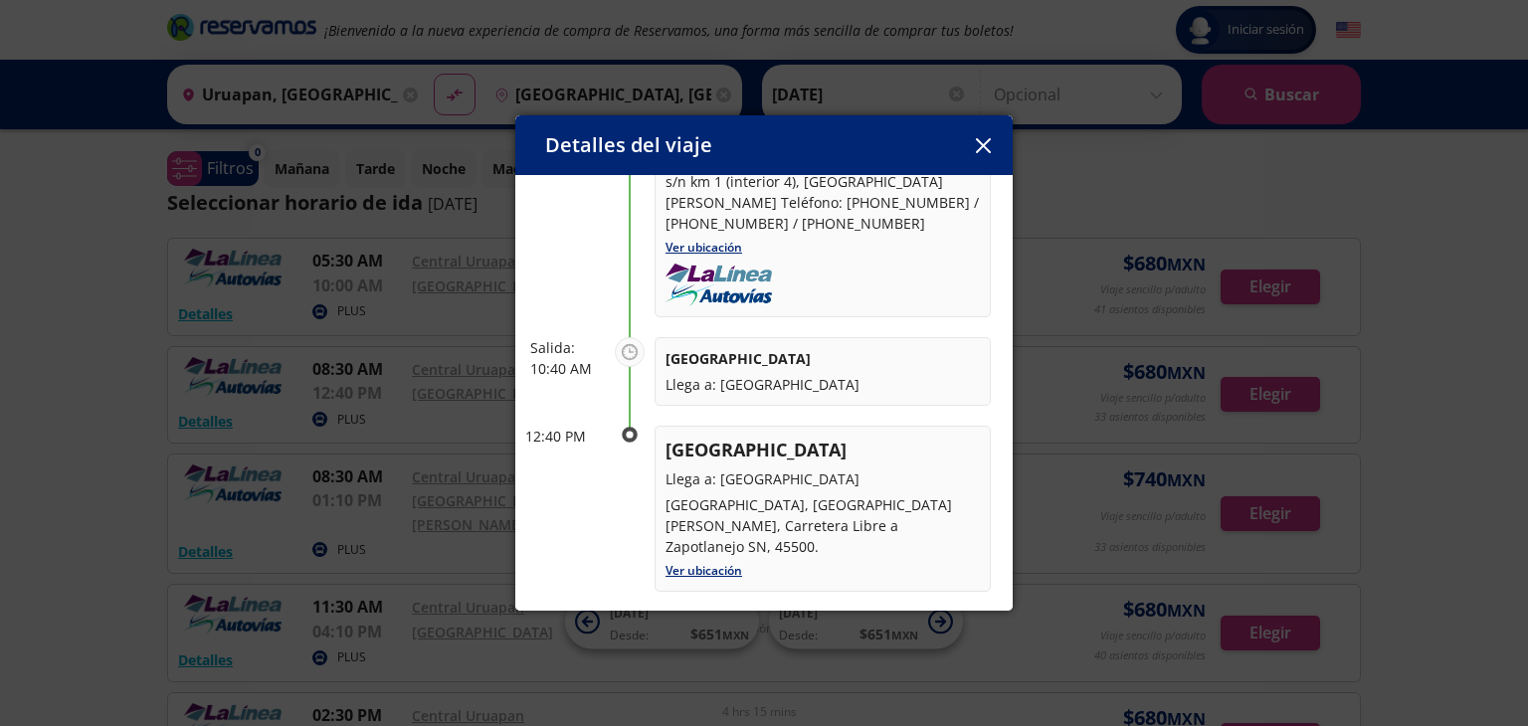
click at [988, 143] on icon "button" at bounding box center [983, 145] width 15 height 15
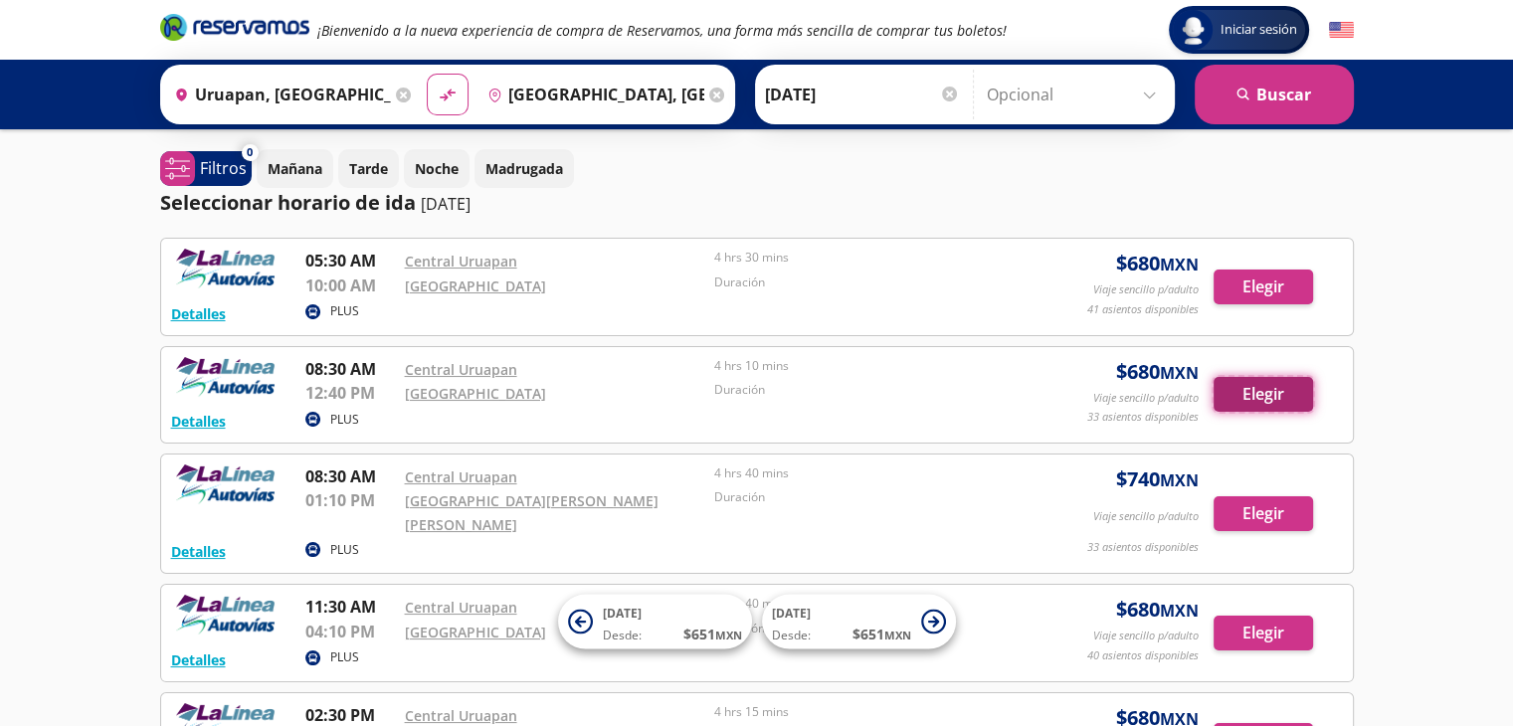
click at [1276, 396] on button "Elegir" at bounding box center [1264, 394] width 100 height 35
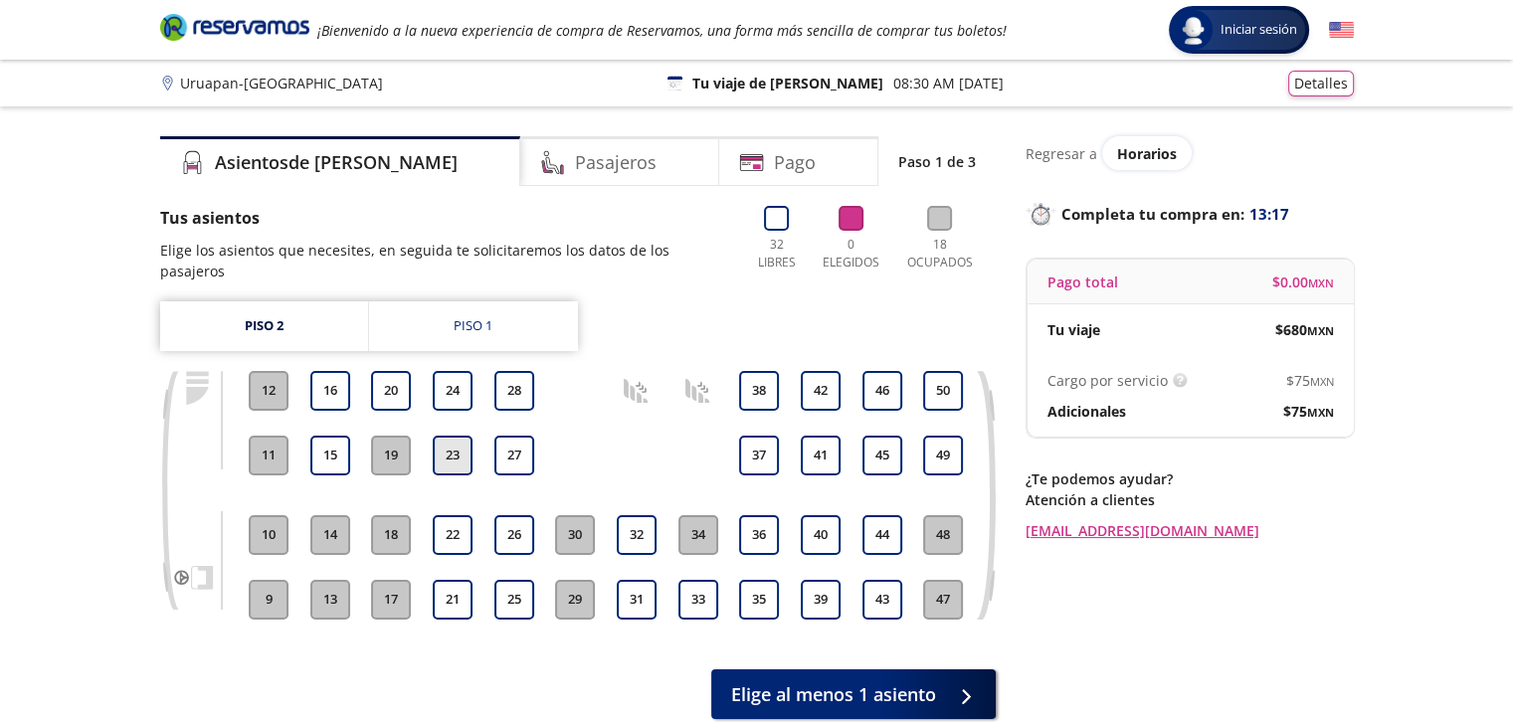
click at [458, 436] on button "23" at bounding box center [453, 456] width 40 height 40
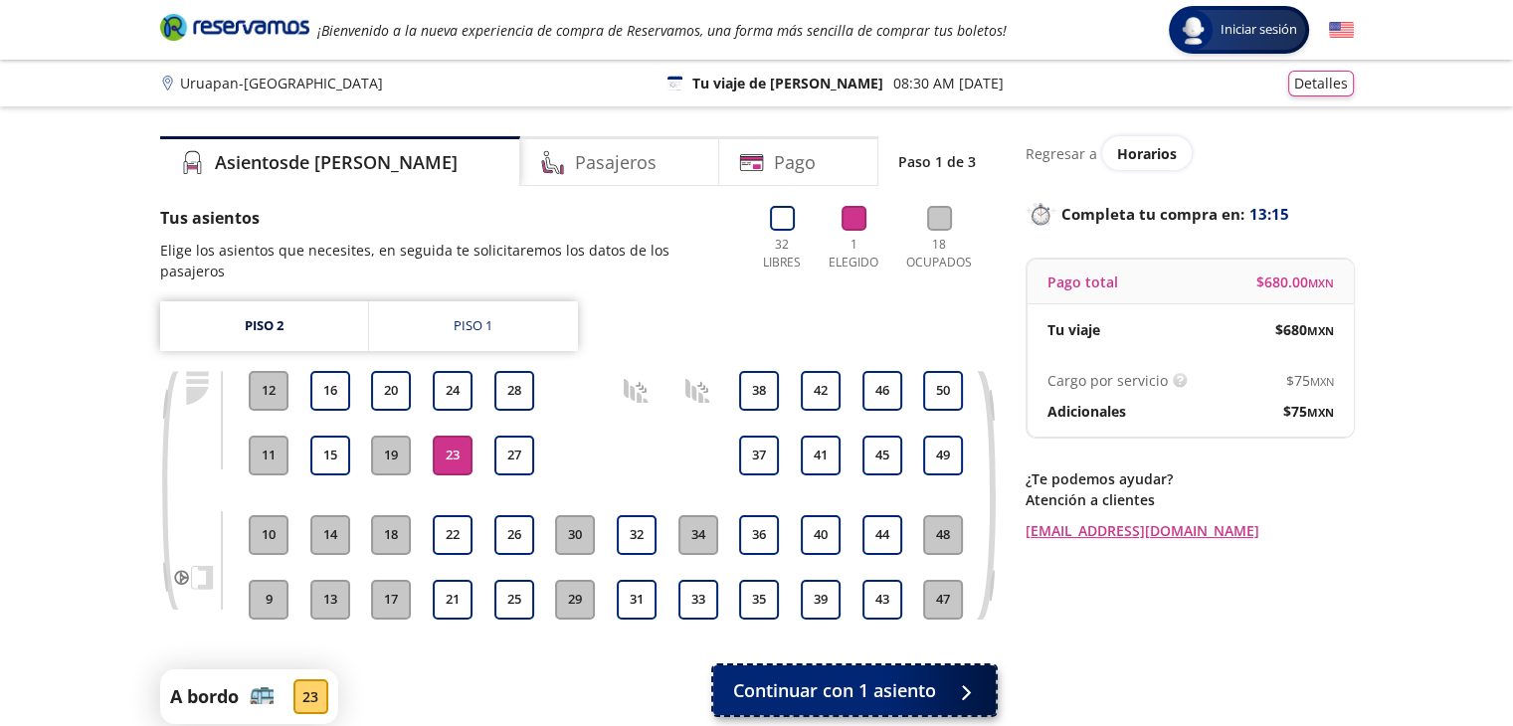
click at [817, 689] on button "Continuar con 1 asiento" at bounding box center [854, 691] width 283 height 50
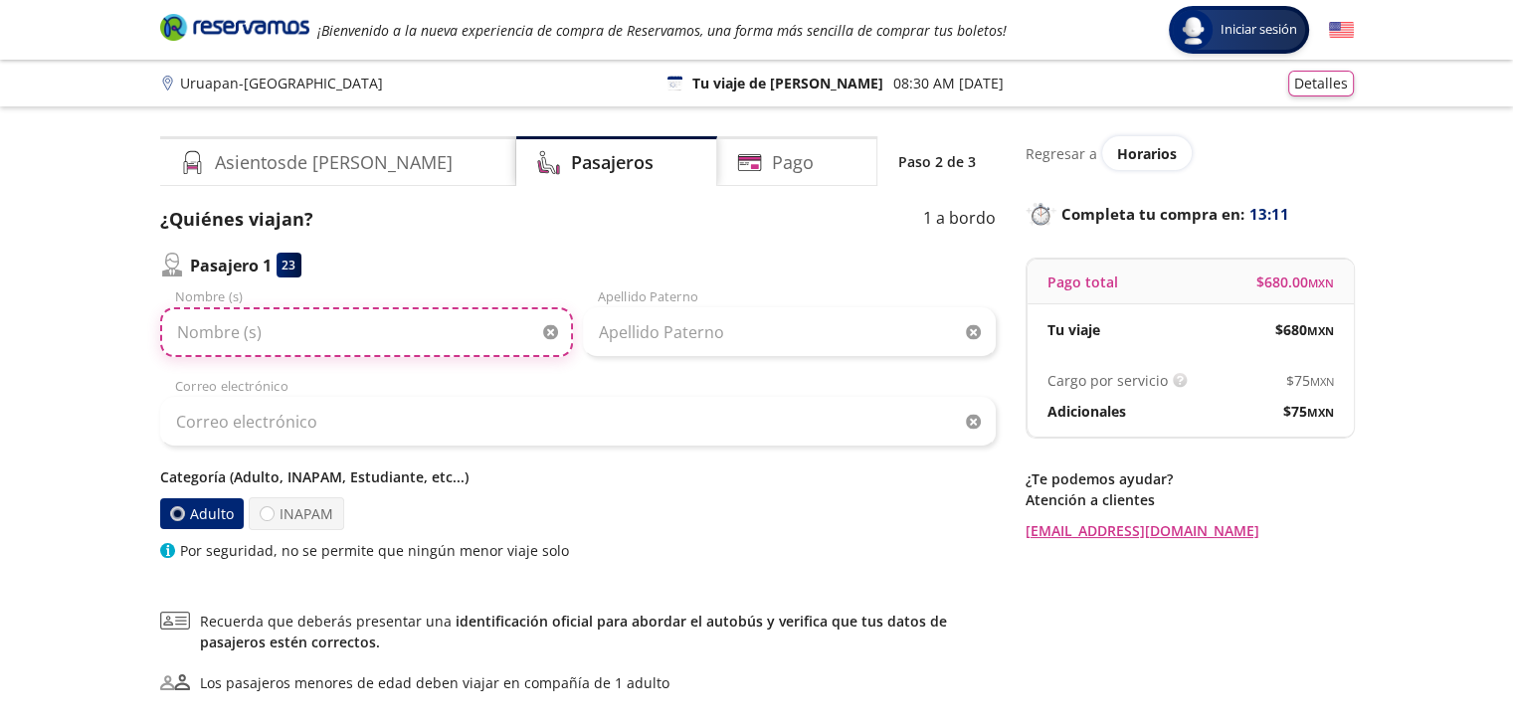
click at [323, 350] on input "Nombre (s)" at bounding box center [366, 332] width 413 height 50
type input "[PERSON_NAME]"
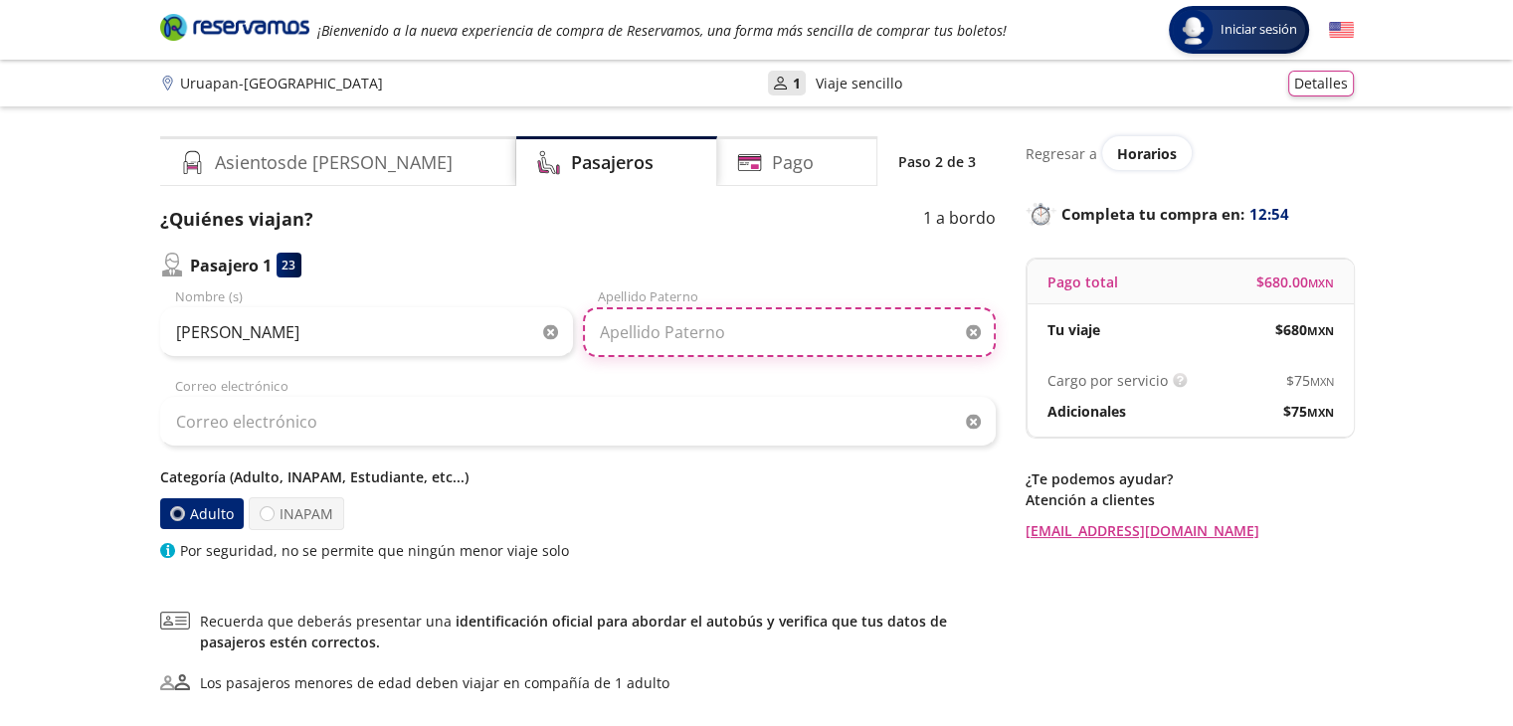
click at [680, 327] on input "Apellido Paterno" at bounding box center [789, 332] width 413 height 50
type input "[PERSON_NAME]"
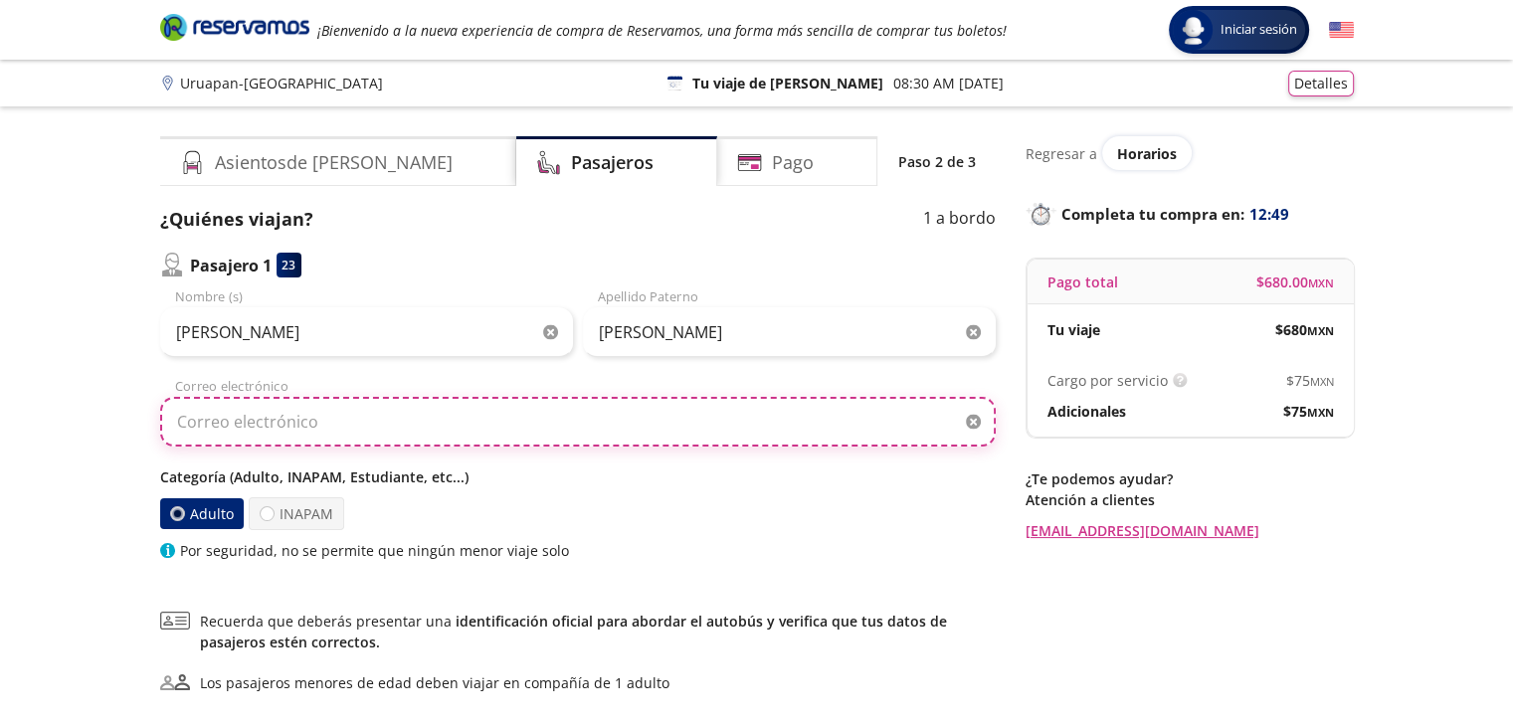
click at [478, 421] on input "Correo electrónico" at bounding box center [578, 422] width 836 height 50
type input "j"
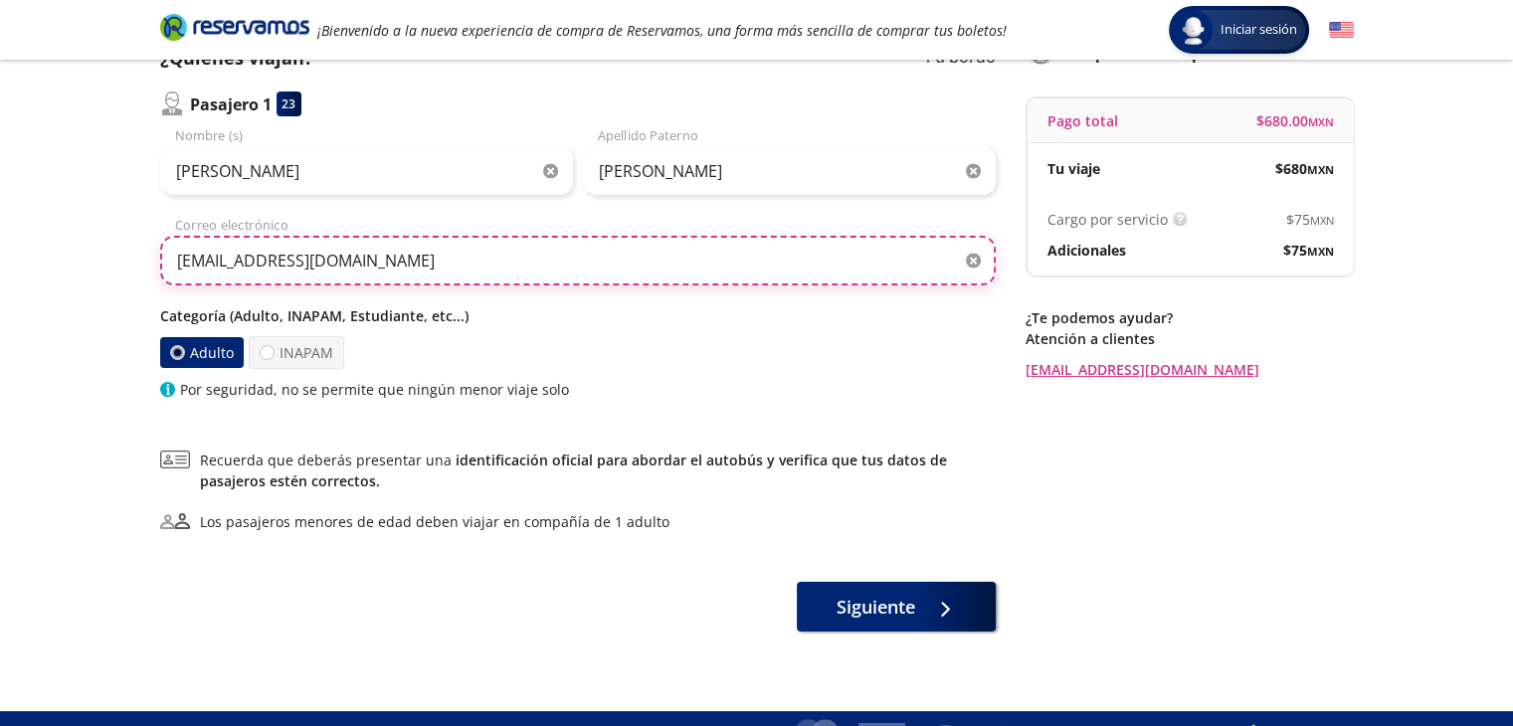
scroll to position [195, 0]
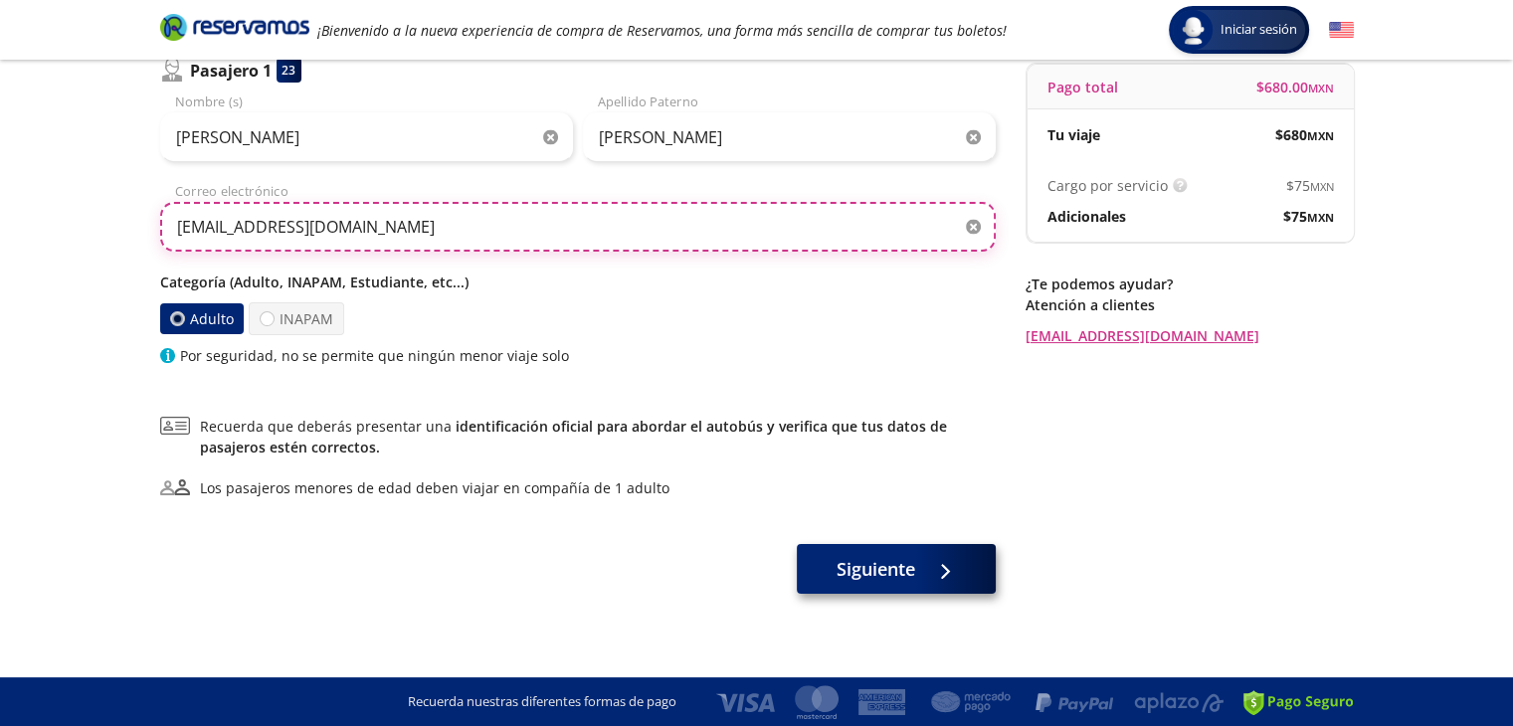
type input "[EMAIL_ADDRESS][DOMAIN_NAME]"
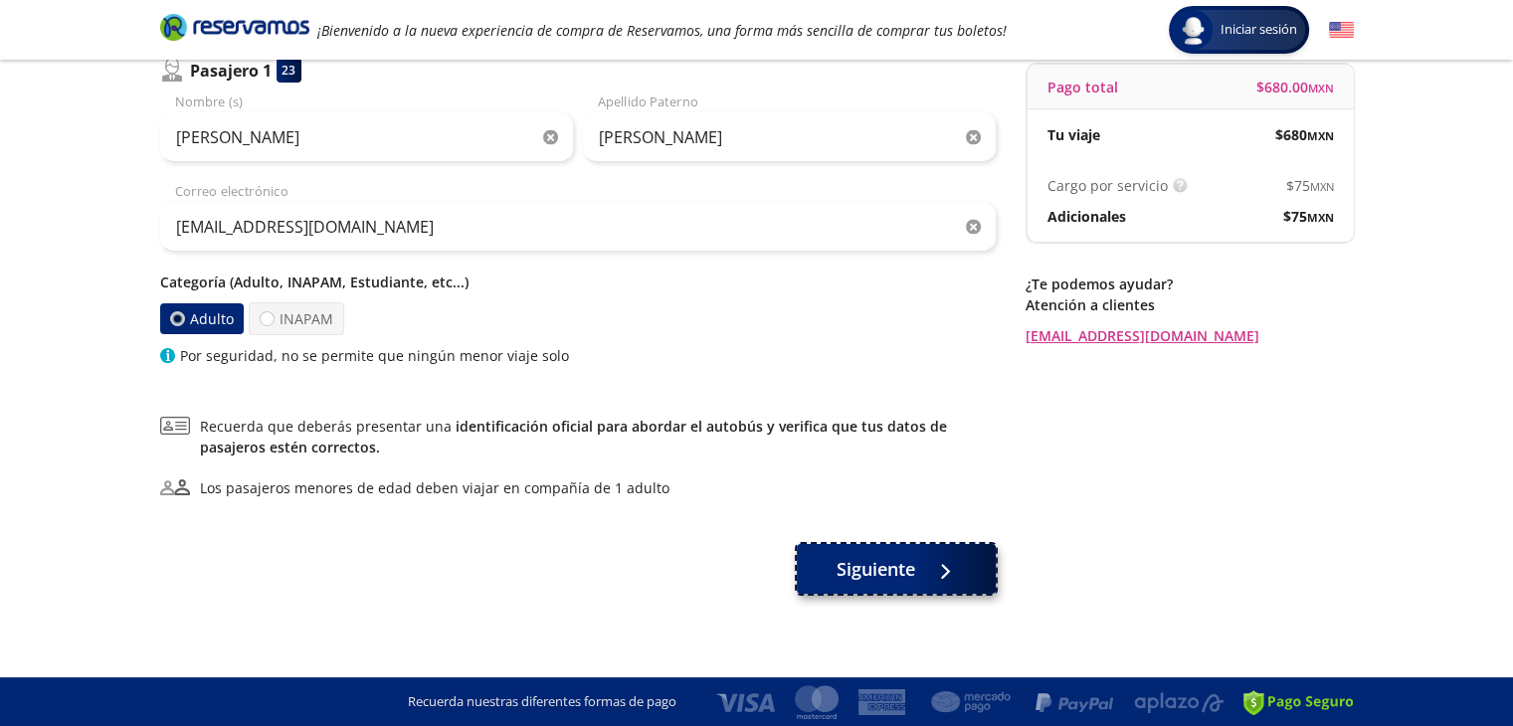
click at [849, 573] on span "Siguiente" at bounding box center [876, 569] width 79 height 27
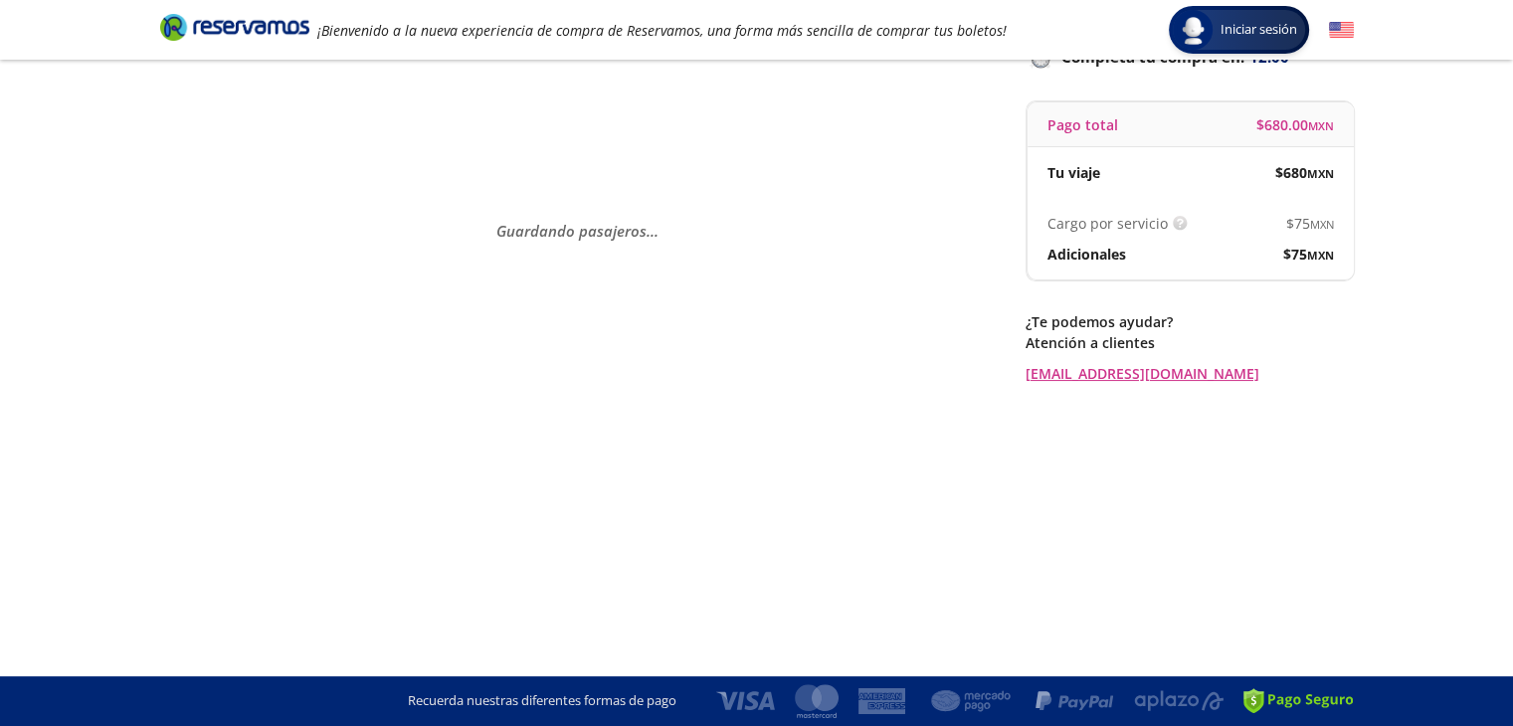
scroll to position [0, 0]
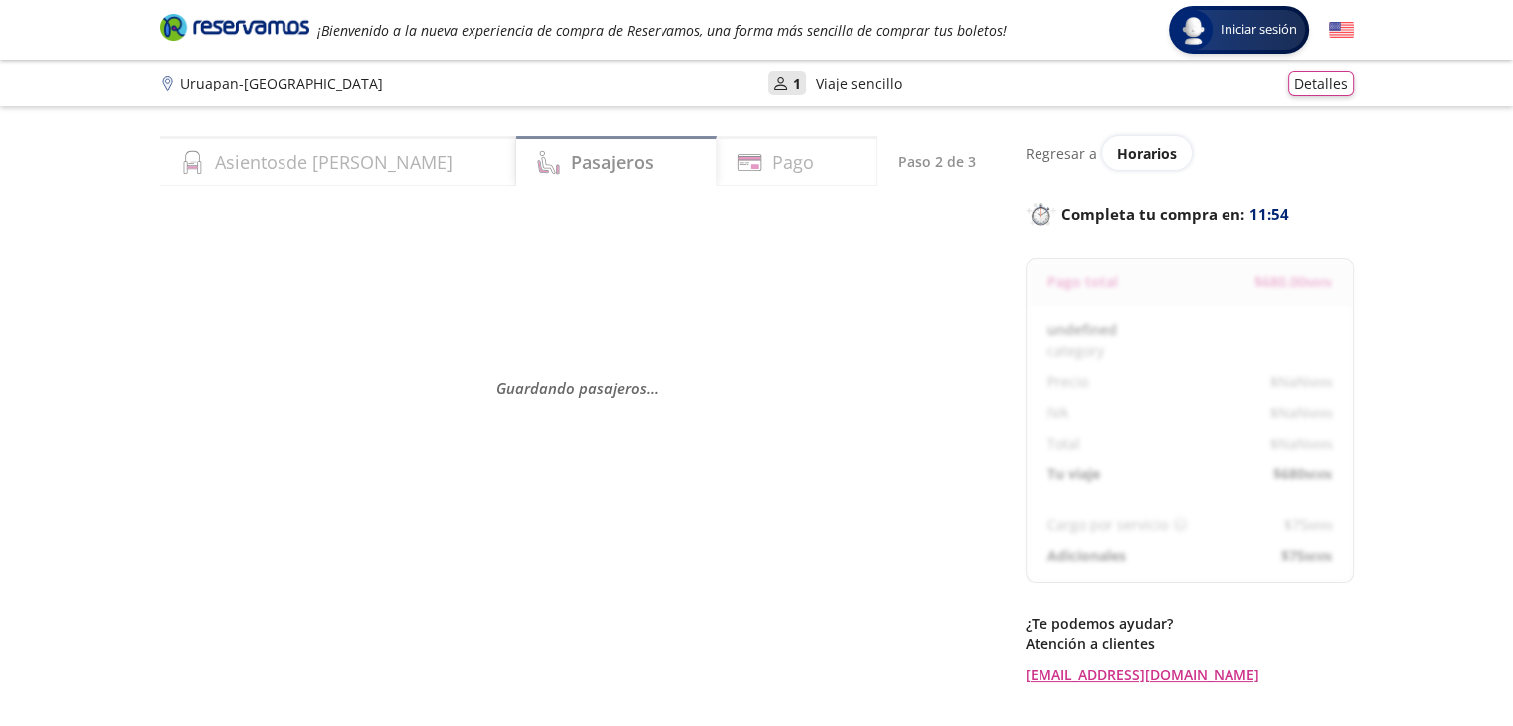
select select "MX"
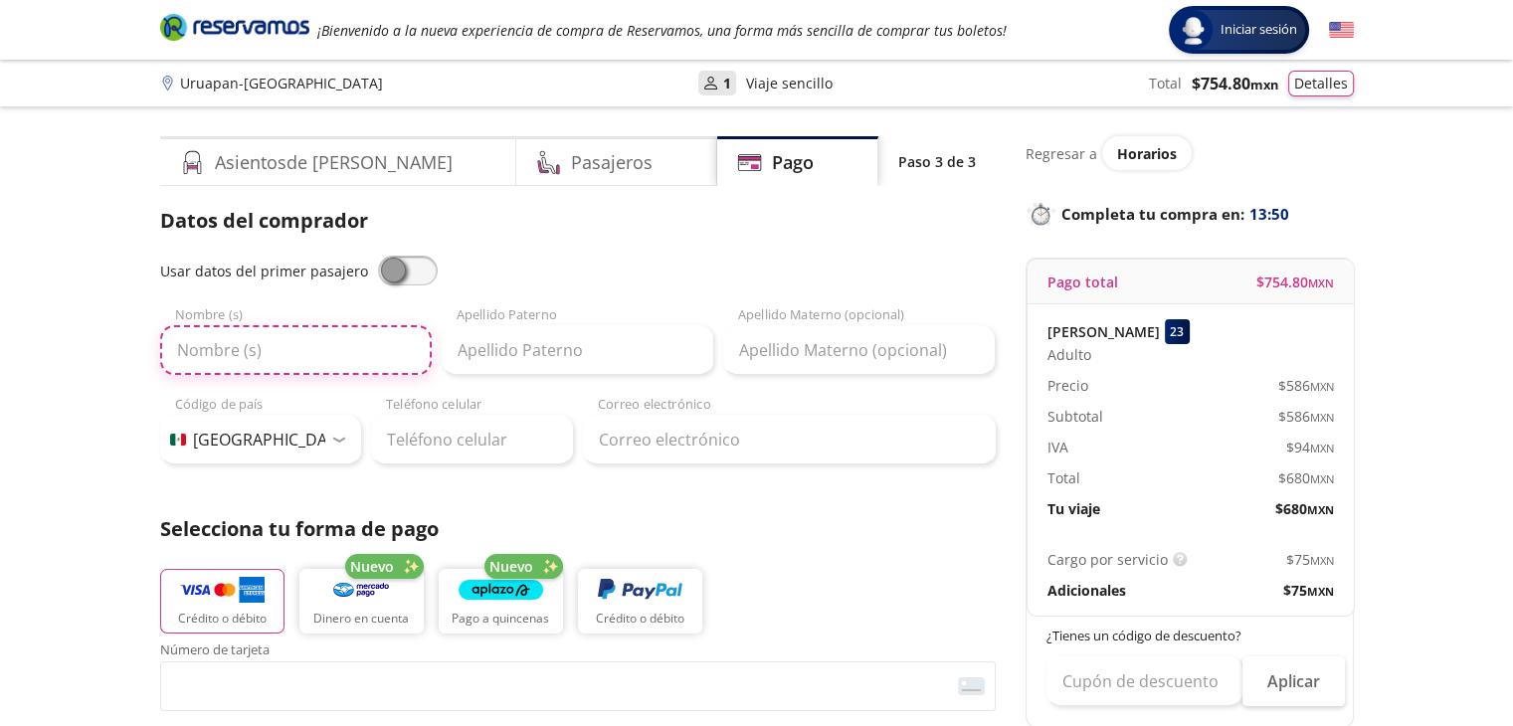
click at [314, 363] on input "Nombre (s)" at bounding box center [296, 350] width 272 height 50
type input "j"
type input "J"
type input "[PERSON_NAME]"
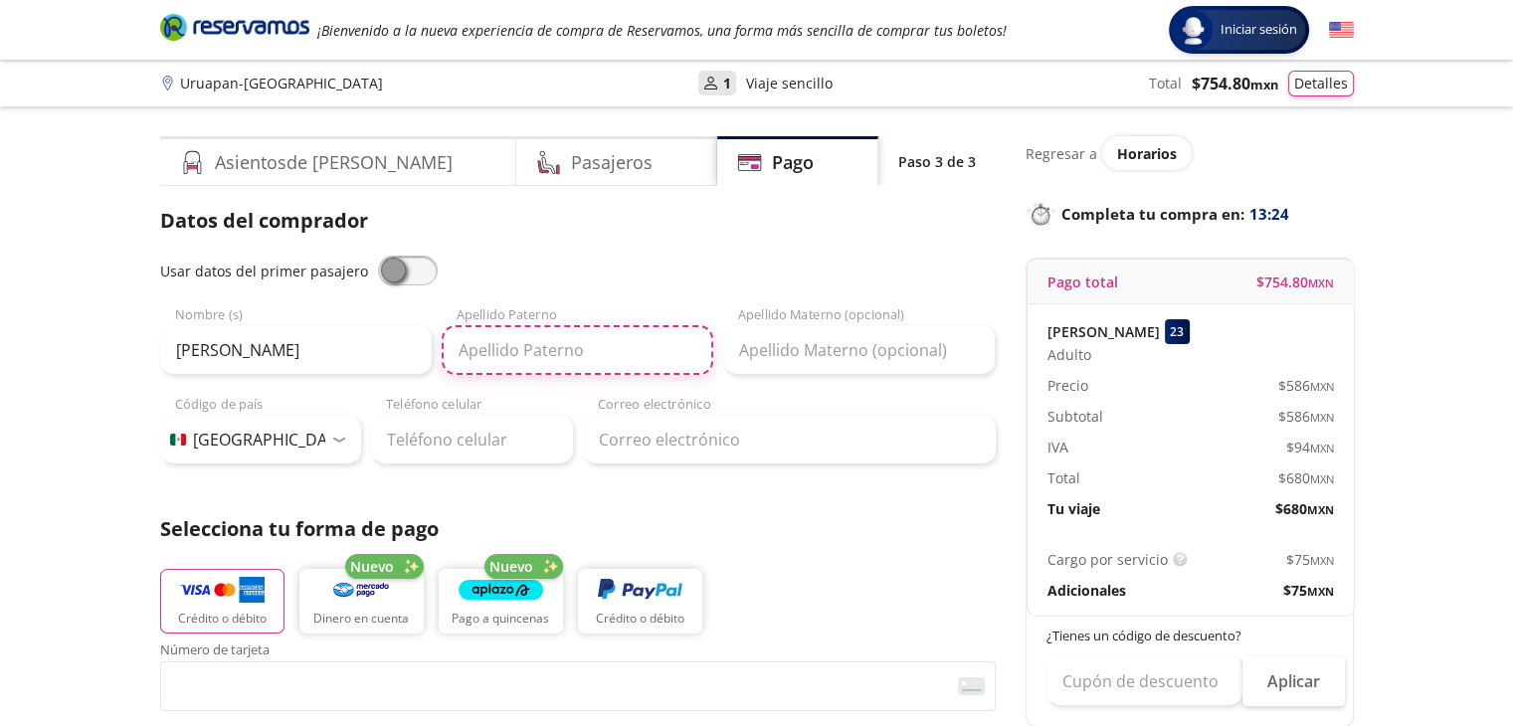
click at [542, 348] on input "Apellido Paterno" at bounding box center [578, 350] width 272 height 50
type input "[PERSON_NAME]"
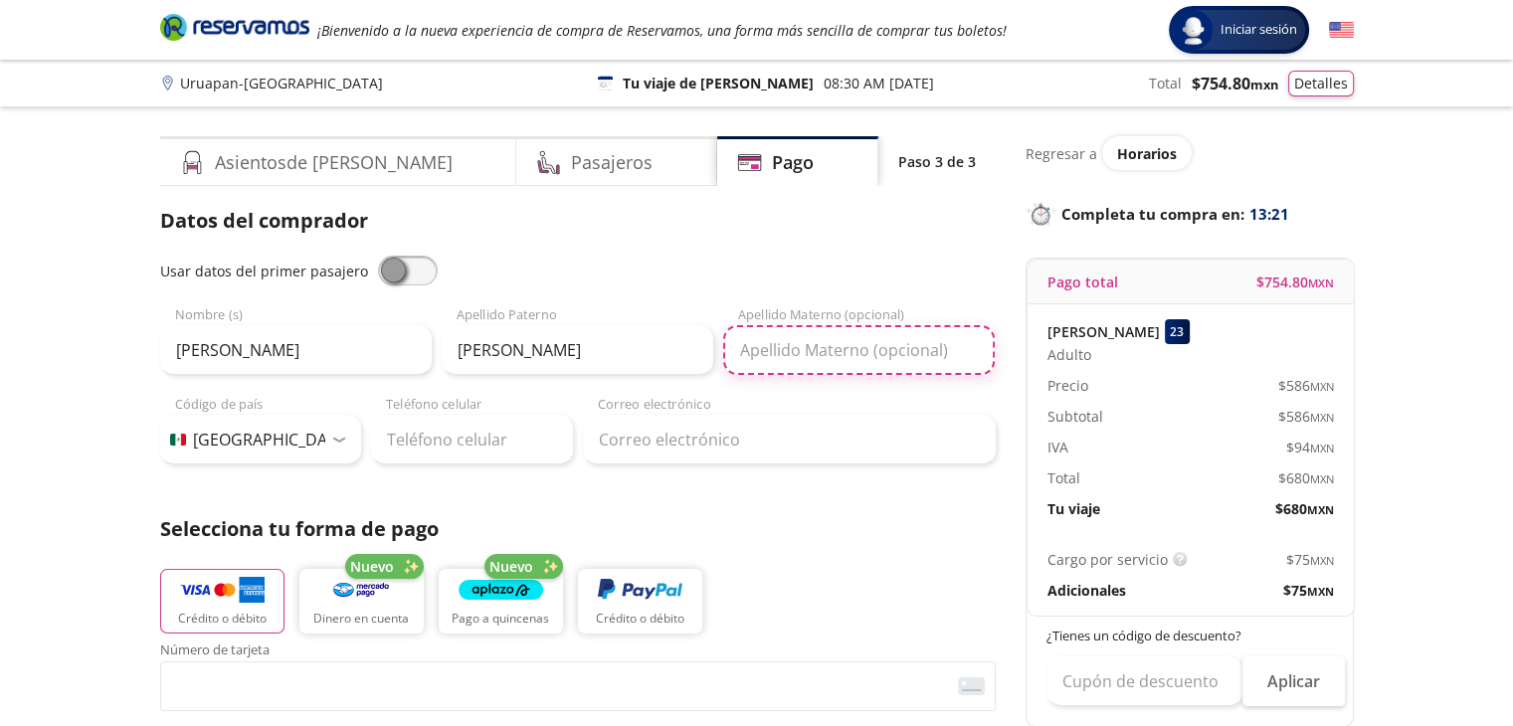
click at [799, 349] on input "Apellido Materno (opcional)" at bounding box center [859, 350] width 272 height 50
type input "[PERSON_NAME]"
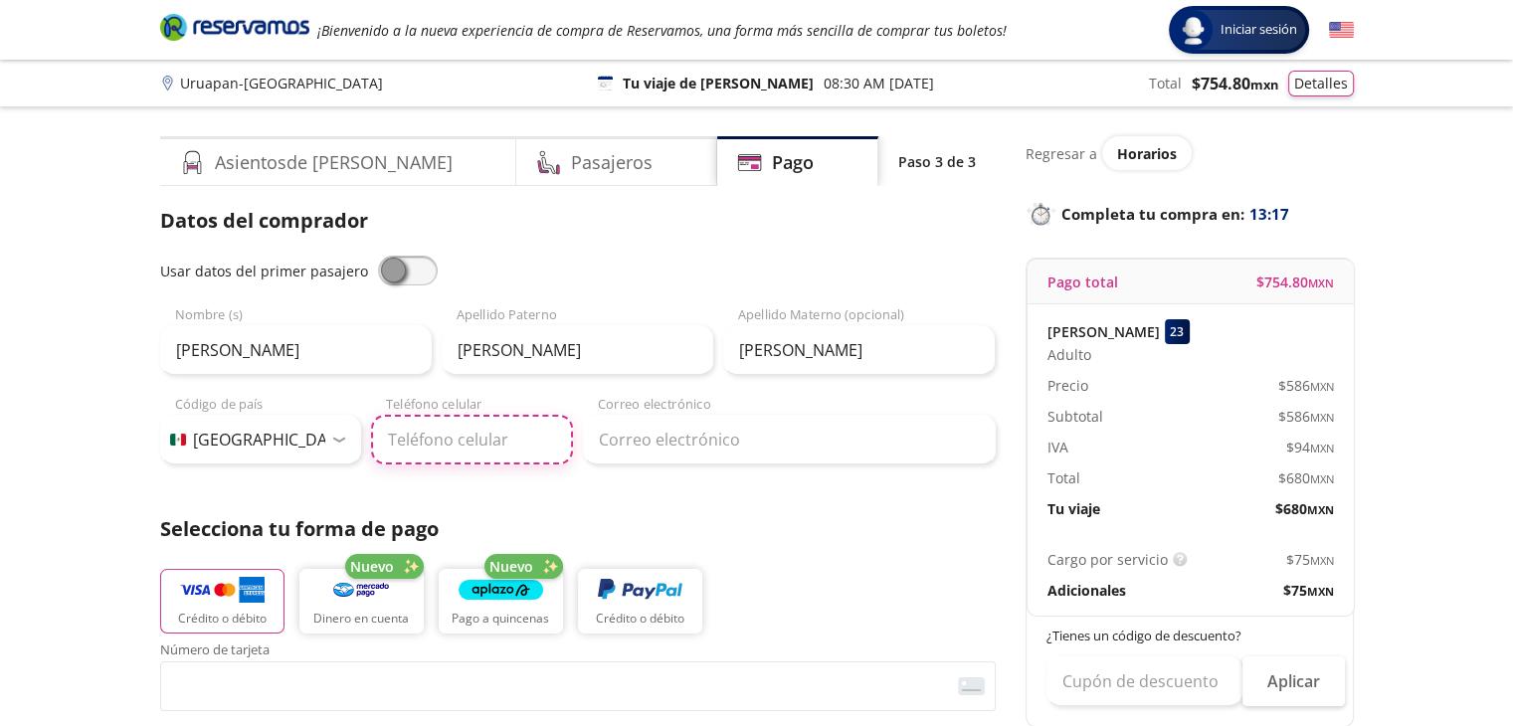
click at [427, 431] on input "Teléfono celular" at bounding box center [472, 440] width 202 height 50
type input "311 154 1939"
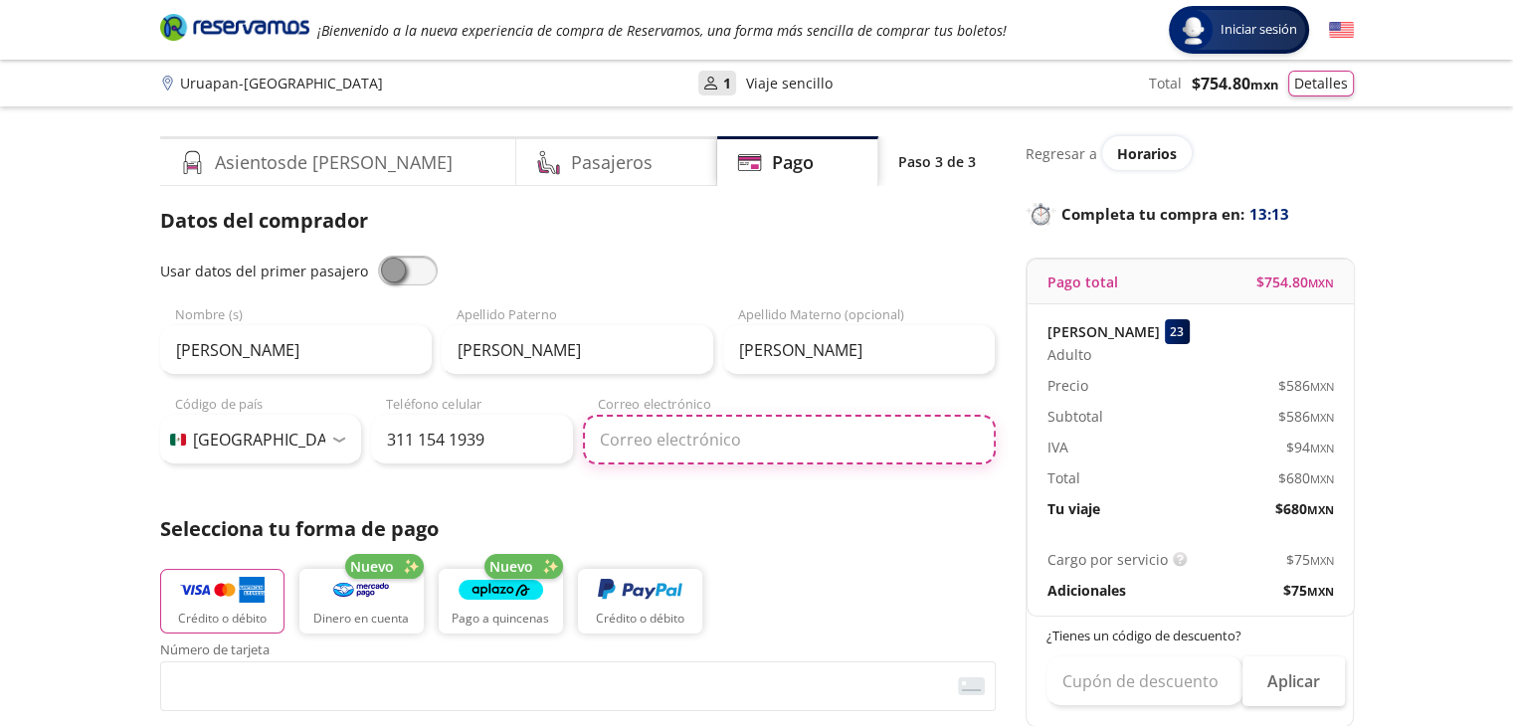
click at [639, 454] on input "Correo electrónico" at bounding box center [789, 440] width 413 height 50
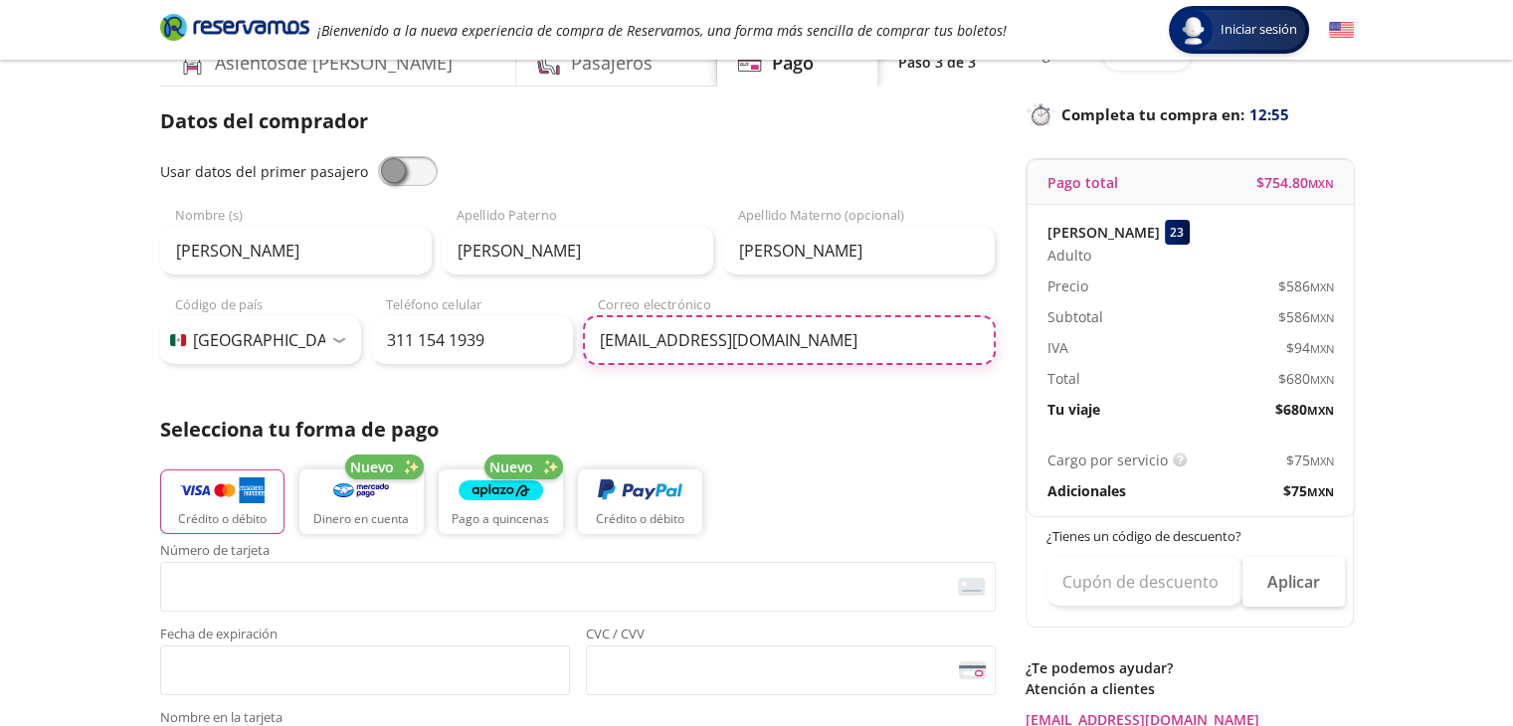
scroll to position [299, 0]
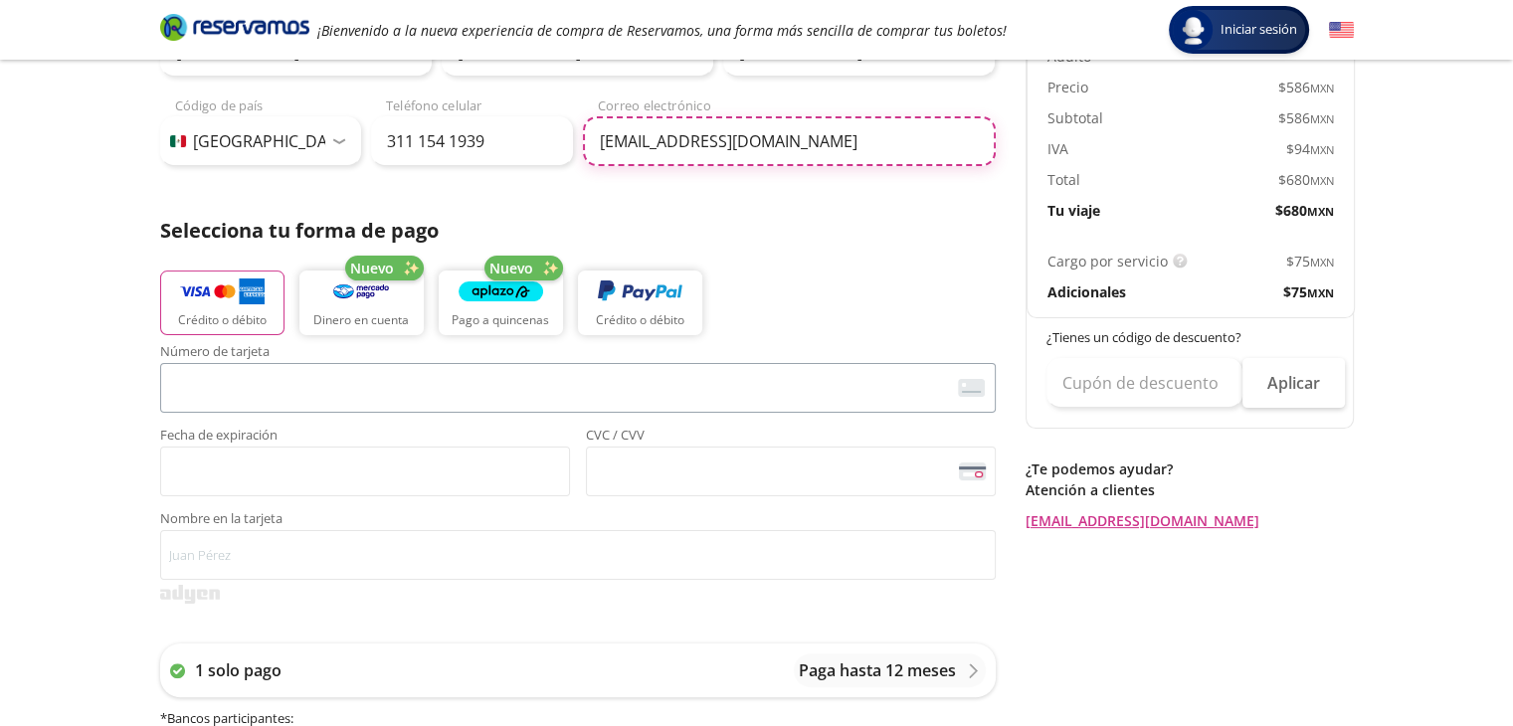
type input "[EMAIL_ADDRESS][DOMAIN_NAME]"
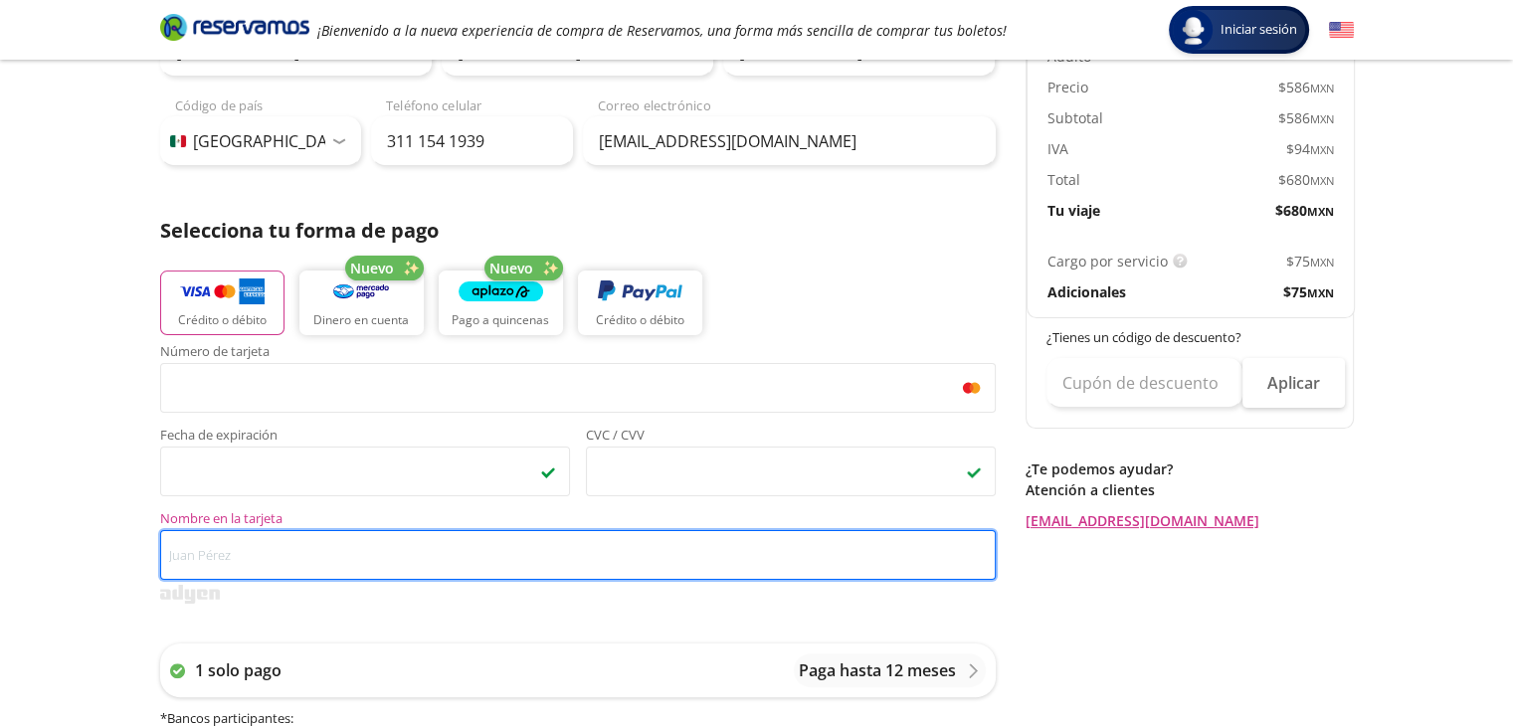
click at [302, 566] on input "Nombre en la tarjeta" at bounding box center [578, 555] width 836 height 50
type input "J"
click at [299, 564] on input "[PERSON_NAME]" at bounding box center [578, 555] width 836 height 50
click at [288, 558] on input "[PERSON_NAME]" at bounding box center [578, 555] width 836 height 50
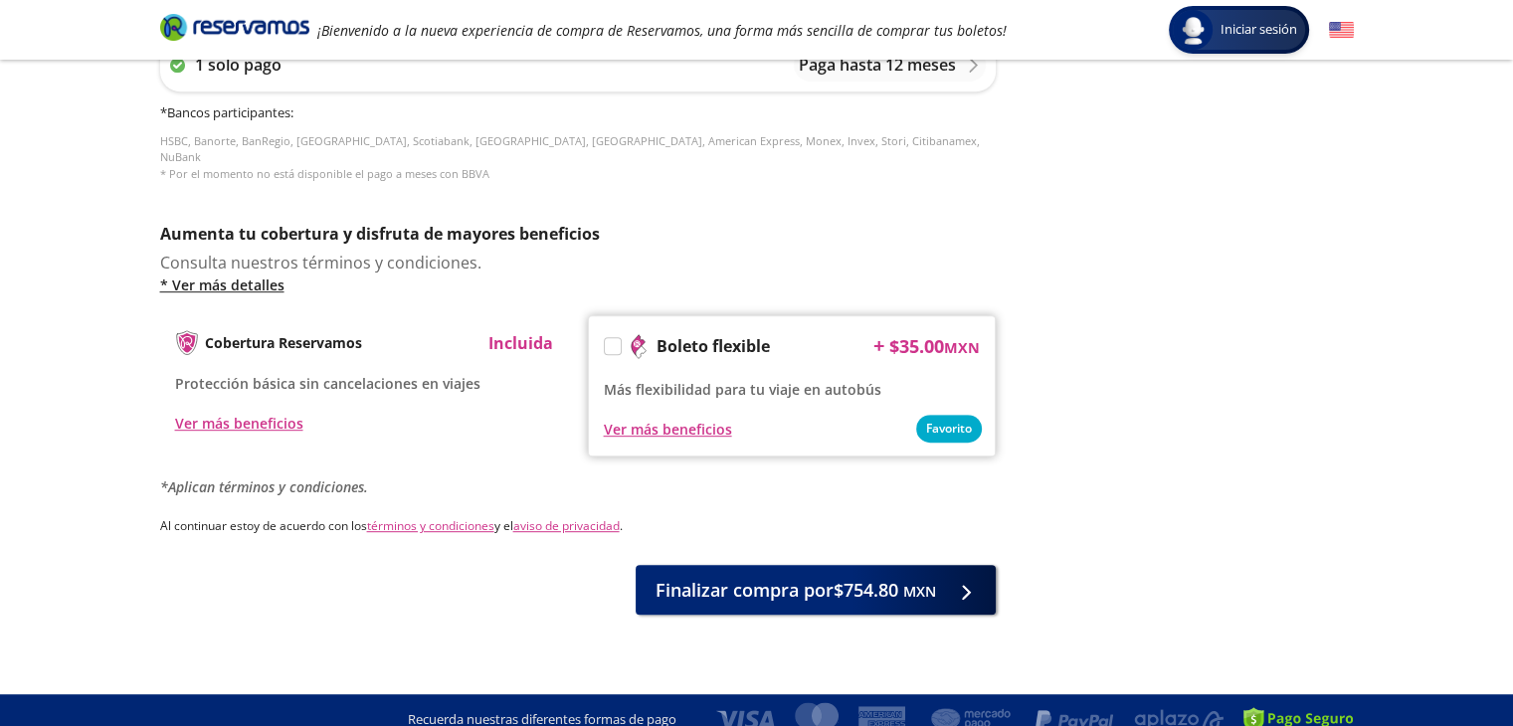
scroll to position [906, 0]
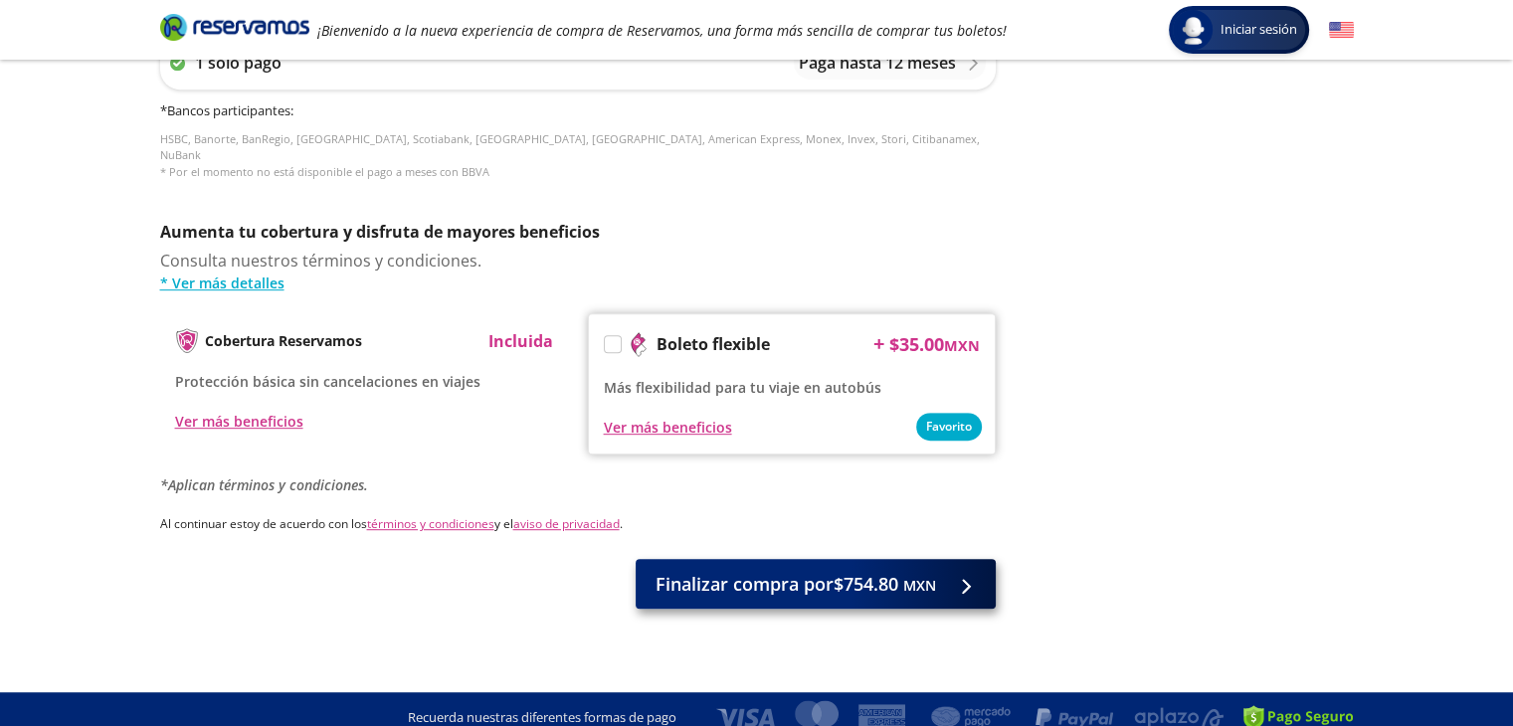
type input "[PERSON_NAME] [PERSON_NAME]"
click at [810, 577] on span "Finalizar compra por $754.80 MXN" at bounding box center [796, 584] width 281 height 27
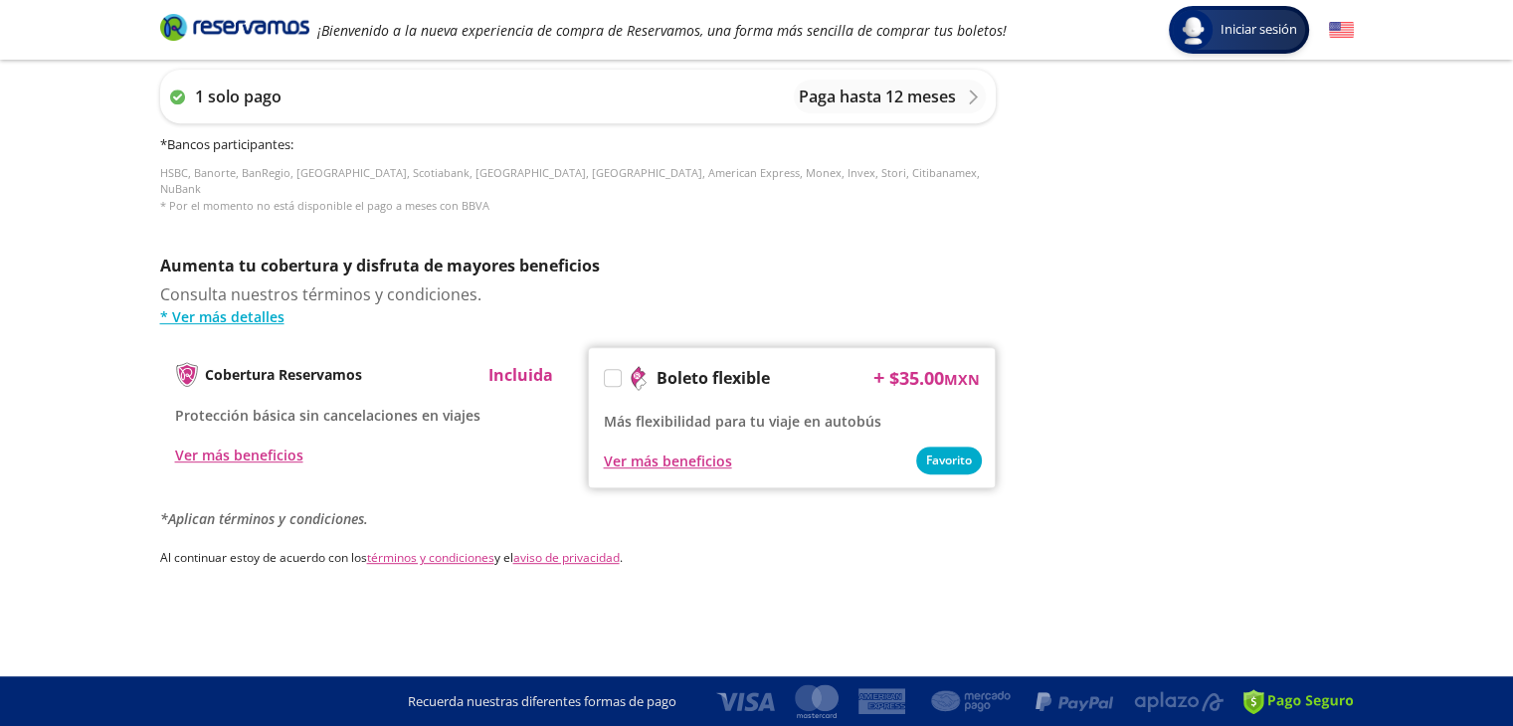
scroll to position [0, 0]
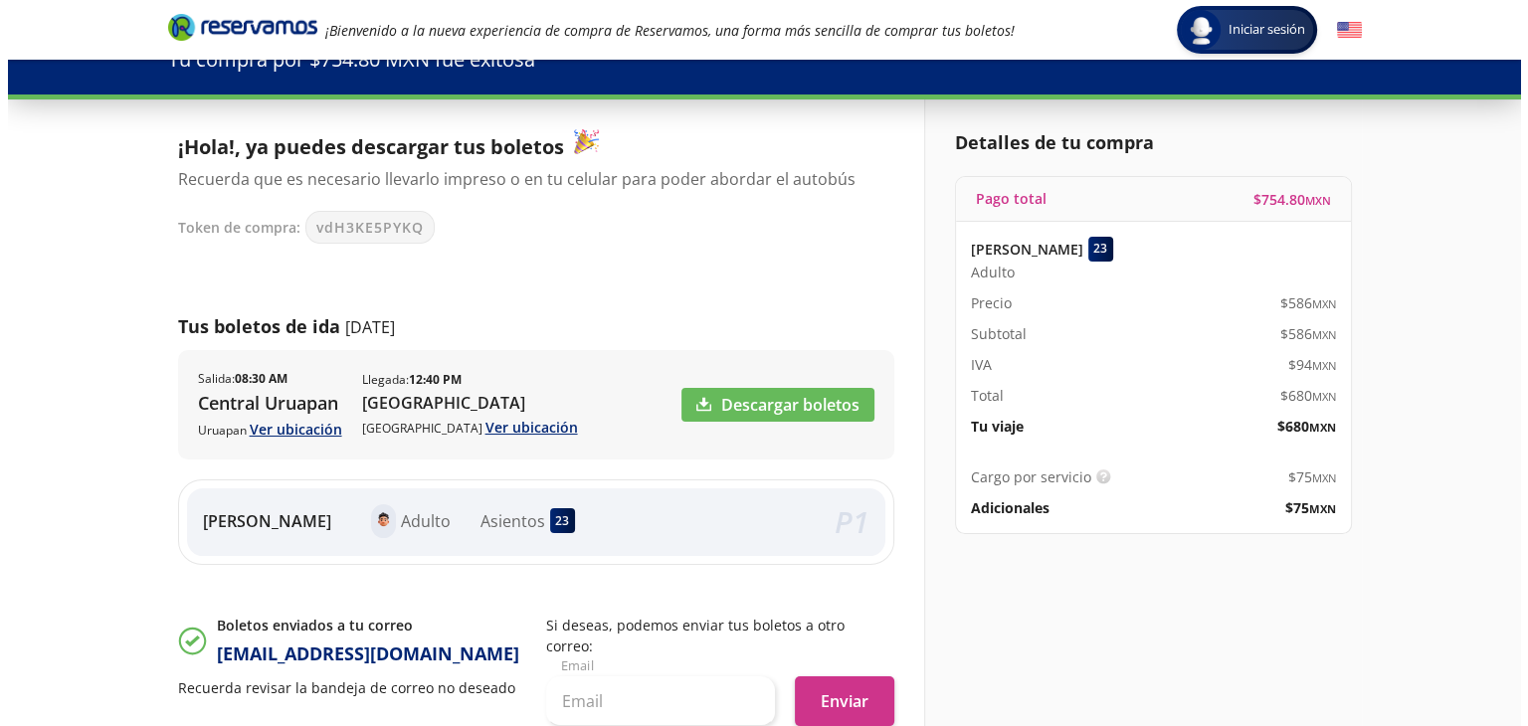
scroll to position [199, 0]
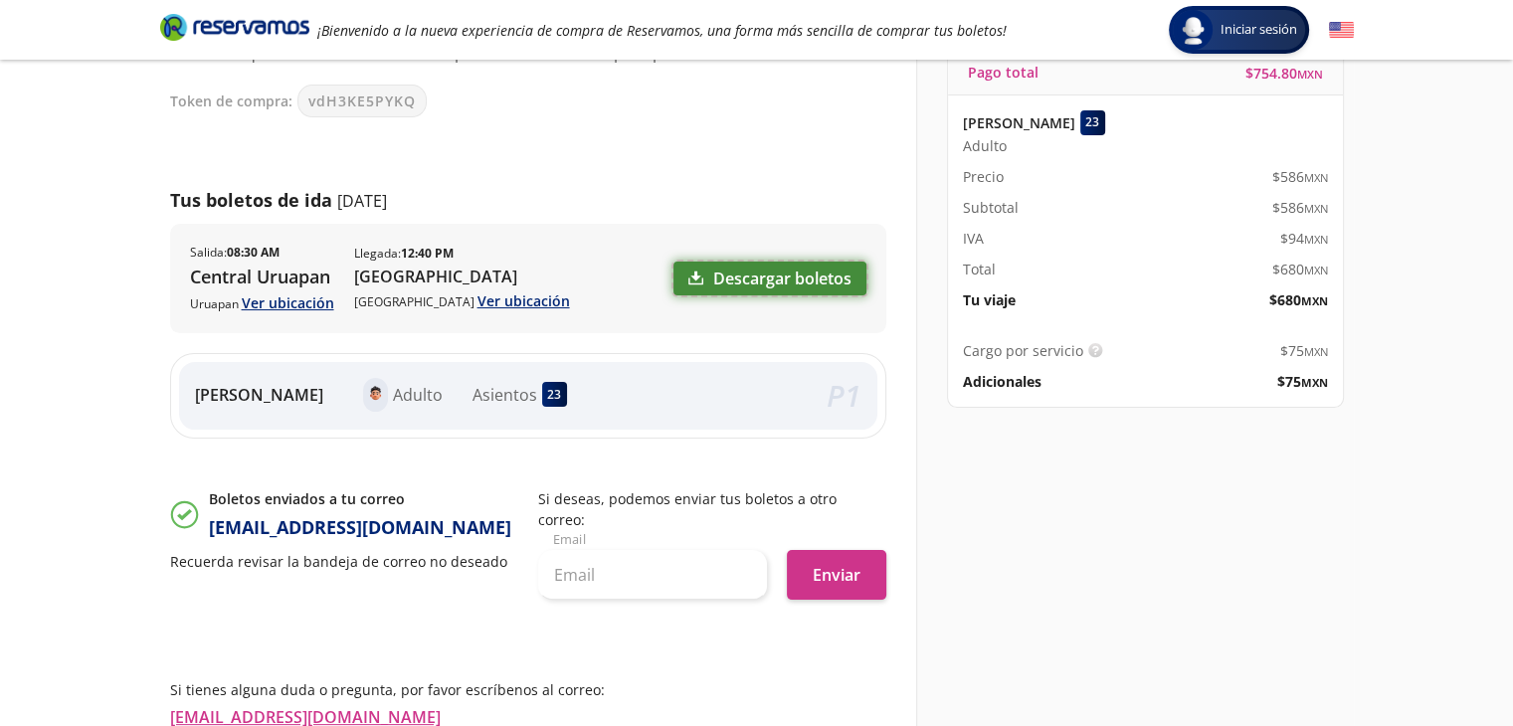
click at [776, 281] on link "Descargar boletos" at bounding box center [770, 279] width 193 height 34
